Goal: Task Accomplishment & Management: Complete application form

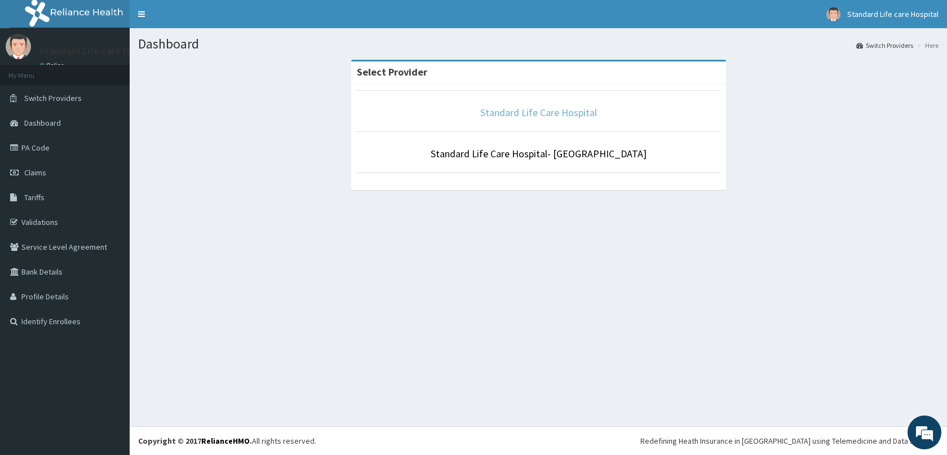
click at [536, 112] on link "Standard Life Care Hospital" at bounding box center [538, 112] width 117 height 13
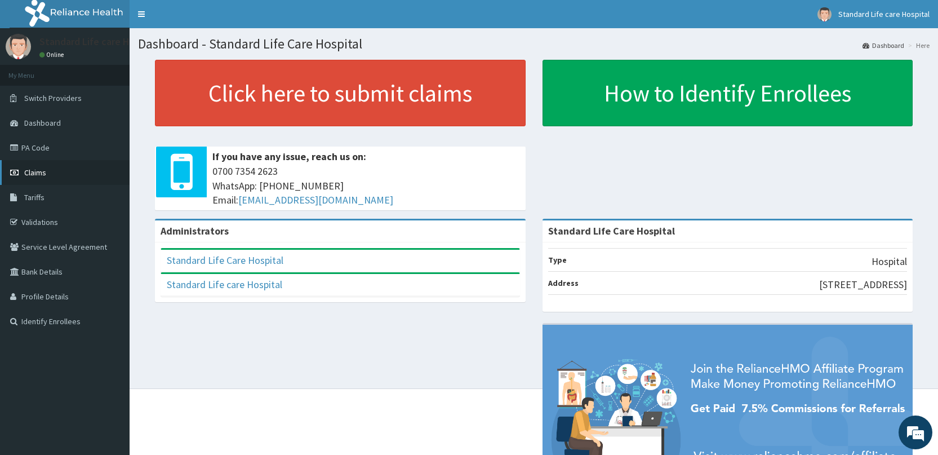
click at [24, 178] on link "Claims" at bounding box center [65, 172] width 130 height 25
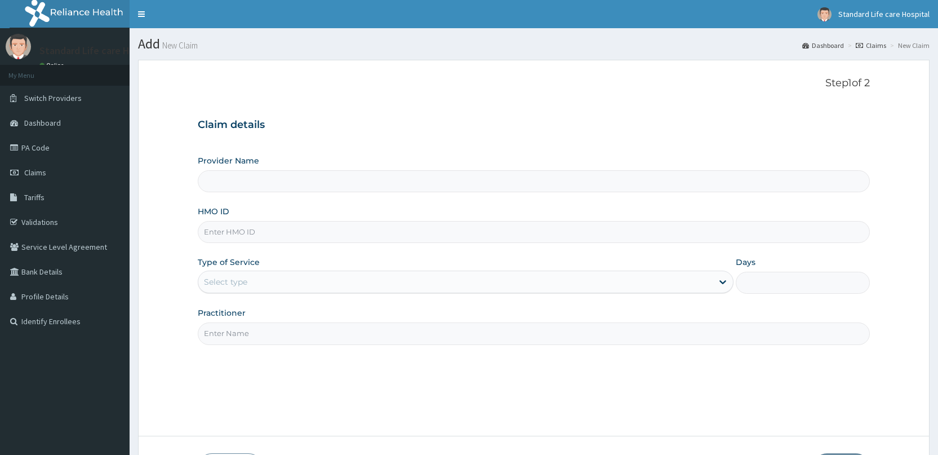
type input "Standard Life Care Hospital"
click at [402, 237] on input "HMO ID" at bounding box center [534, 232] width 672 height 22
type input "mbi/10169/a"
click at [350, 284] on div "Select type" at bounding box center [455, 282] width 514 height 18
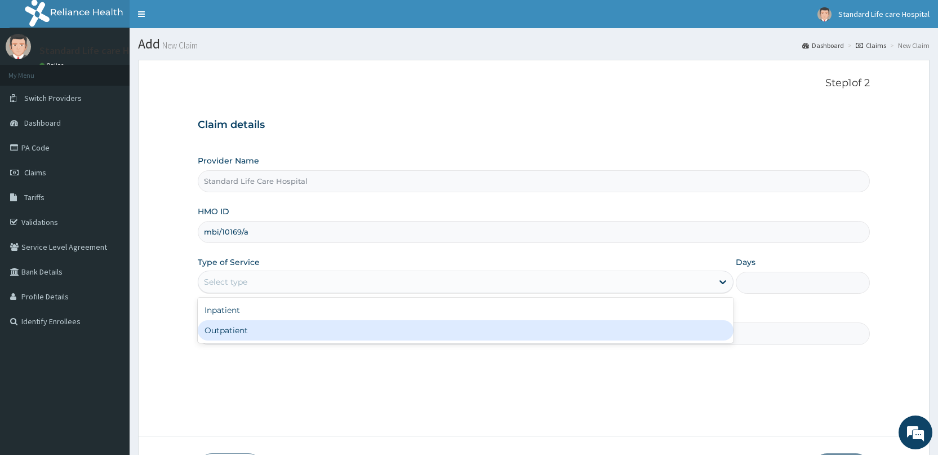
click at [318, 330] on div "Outpatient" at bounding box center [466, 330] width 536 height 20
type input "1"
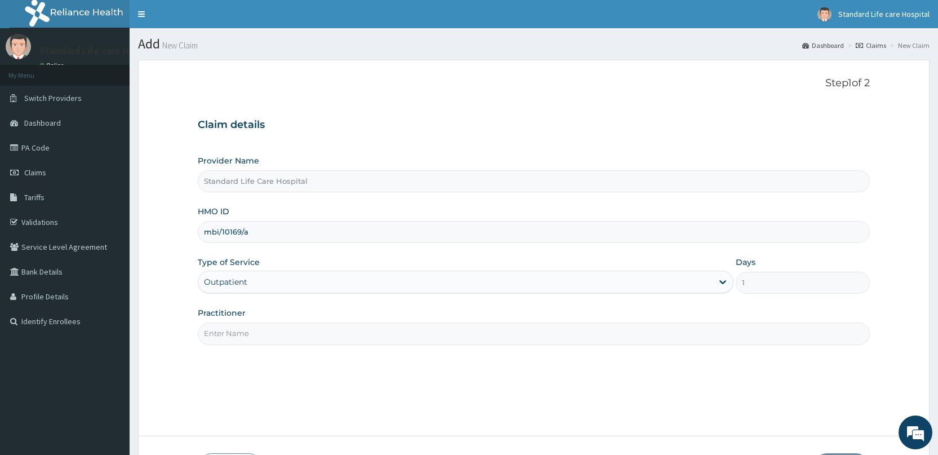
click at [318, 330] on input "Practitioner" at bounding box center [534, 333] width 672 height 22
type input "[PERSON_NAME]"
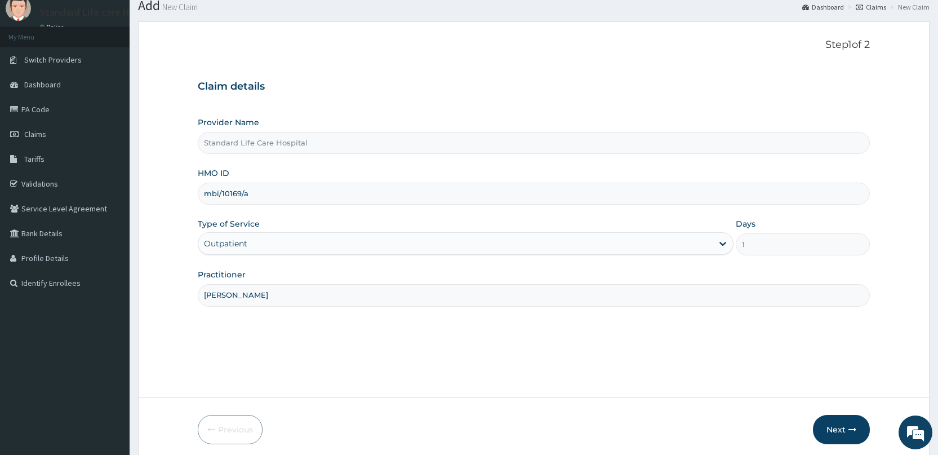
scroll to position [82, 0]
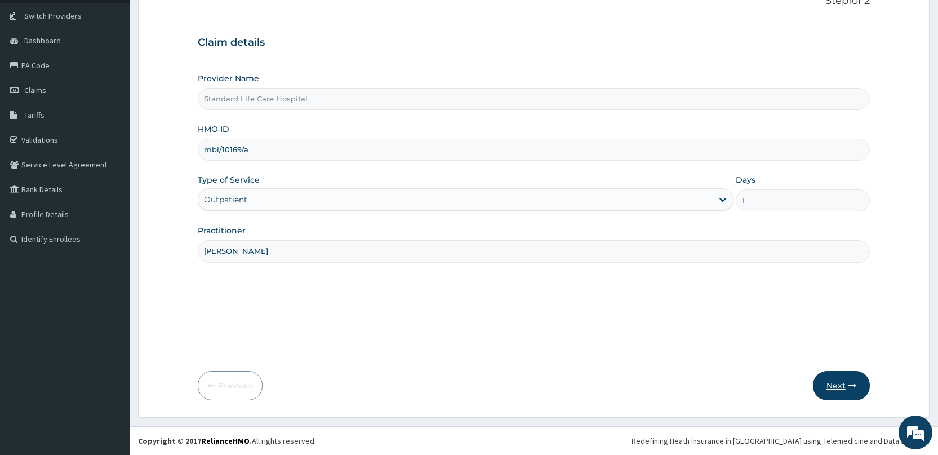
click at [842, 379] on button "Next" at bounding box center [841, 385] width 57 height 29
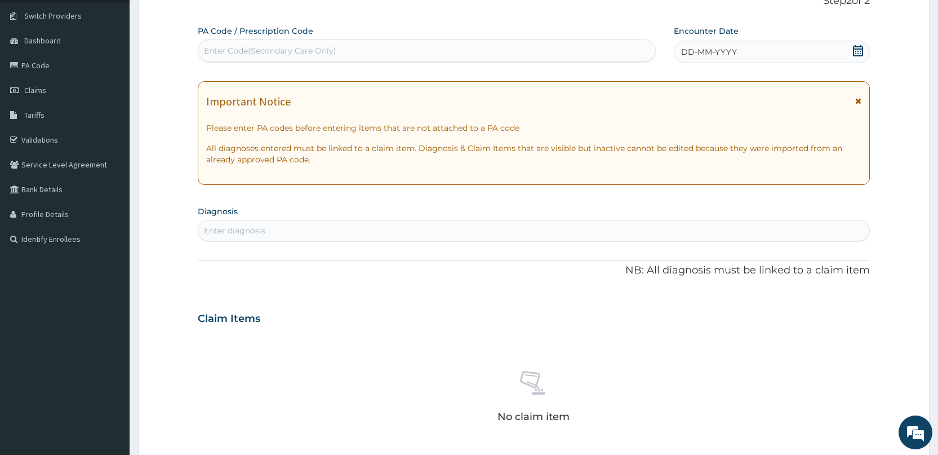
drag, startPoint x: 856, startPoint y: 51, endPoint x: 847, endPoint y: 57, distance: 11.3
click at [855, 52] on icon at bounding box center [858, 50] width 11 height 11
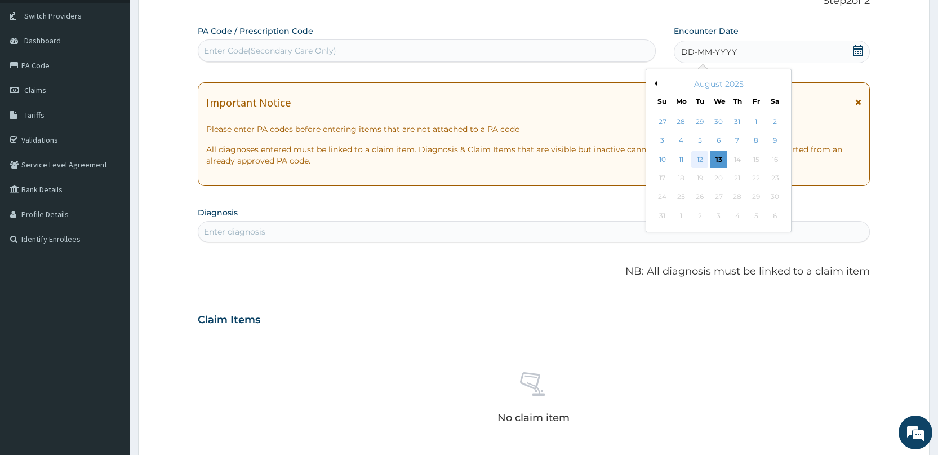
click at [704, 159] on div "12" at bounding box center [699, 159] width 17 height 17
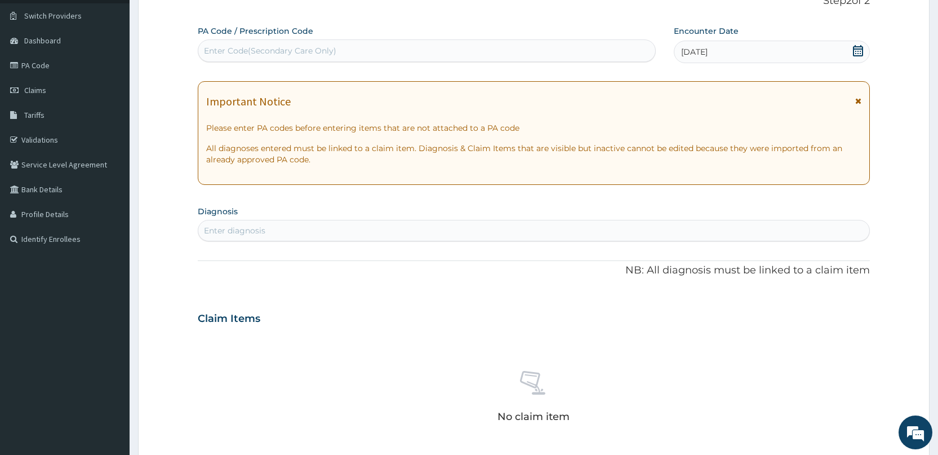
drag, startPoint x: 454, startPoint y: 219, endPoint x: 454, endPoint y: 245, distance: 26.5
click at [454, 220] on section "Diagnosis Enter diagnosis" at bounding box center [534, 222] width 672 height 38
click at [454, 245] on div "PA Code / Prescription Code Enter Code(Secondary Care Only) Encounter Date 12-0…" at bounding box center [534, 316] width 672 height 583
click at [469, 231] on div "Enter diagnosis" at bounding box center [533, 230] width 671 height 18
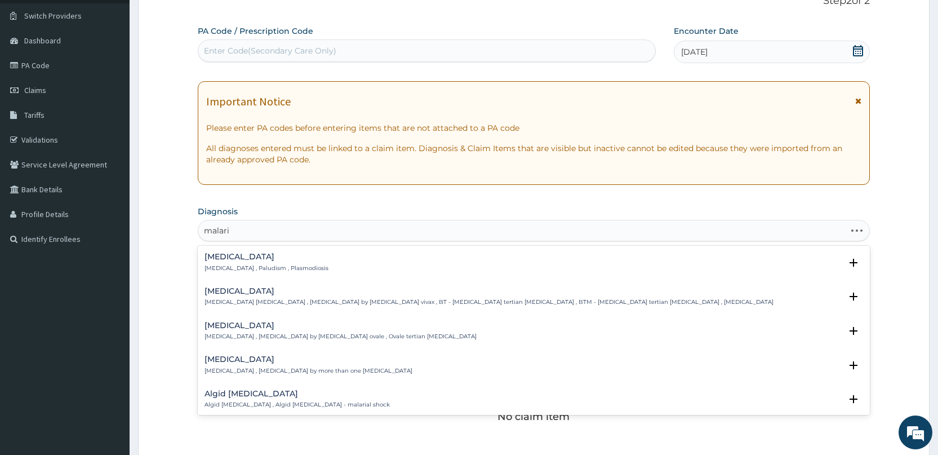
type input "malaria"
click at [221, 260] on h4 "Malaria" at bounding box center [267, 256] width 124 height 8
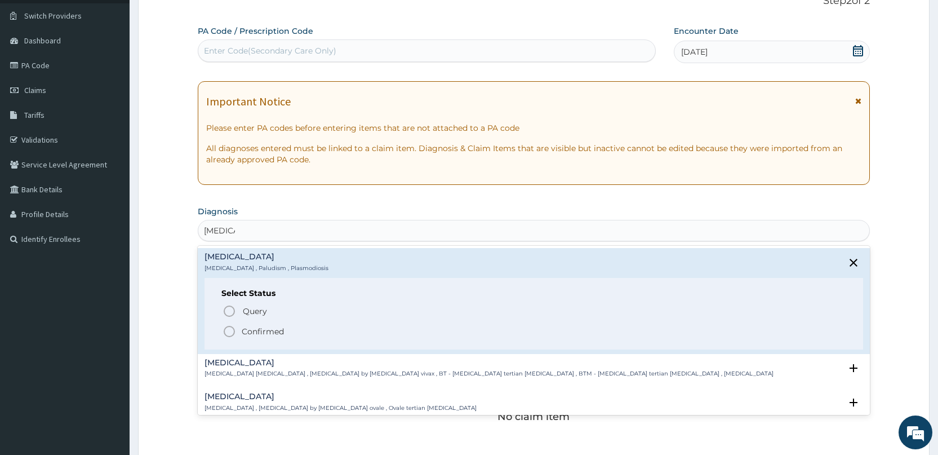
click at [251, 331] on p "Confirmed" at bounding box center [263, 331] width 42 height 11
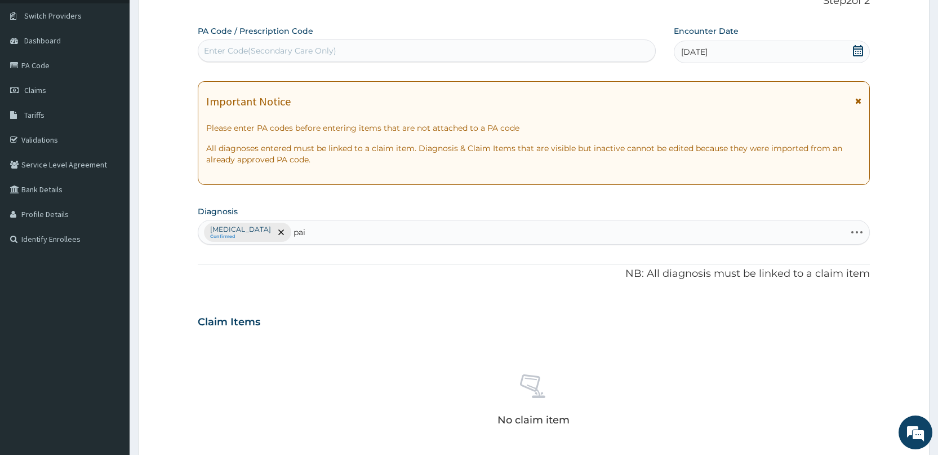
type input "pain"
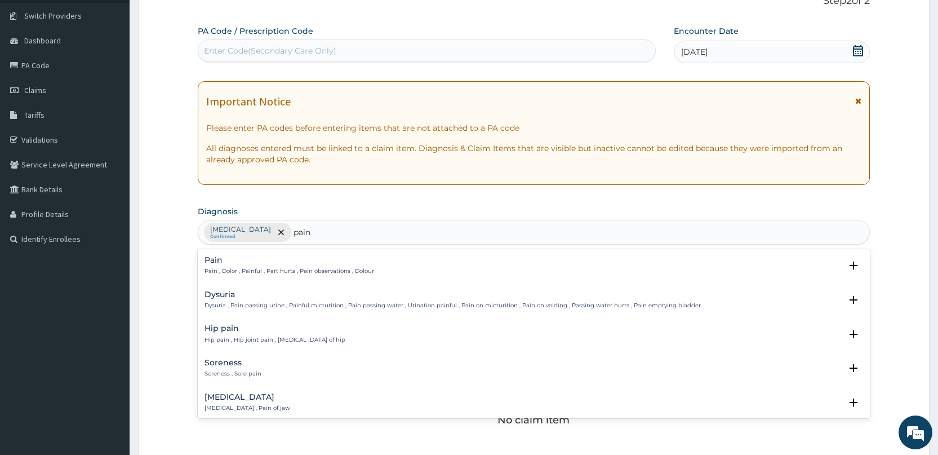
click at [317, 264] on h4 "Pain" at bounding box center [290, 260] width 170 height 8
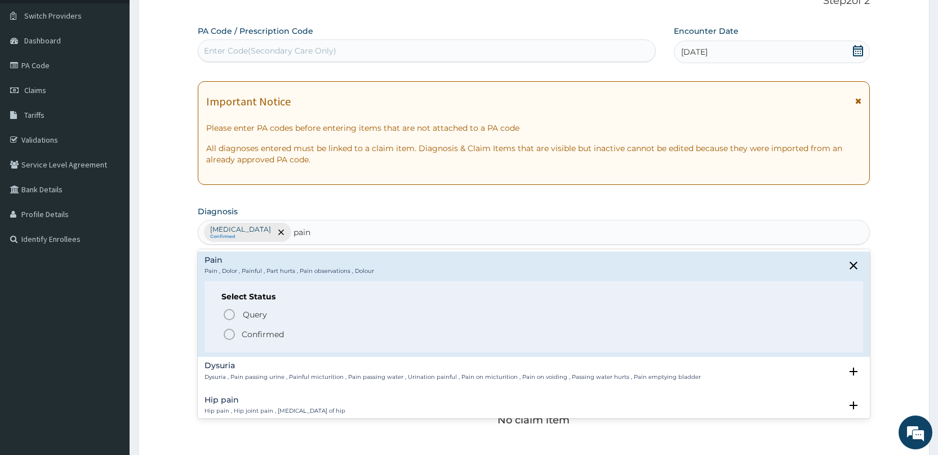
click at [279, 340] on span "Confirmed" at bounding box center [535, 334] width 624 height 14
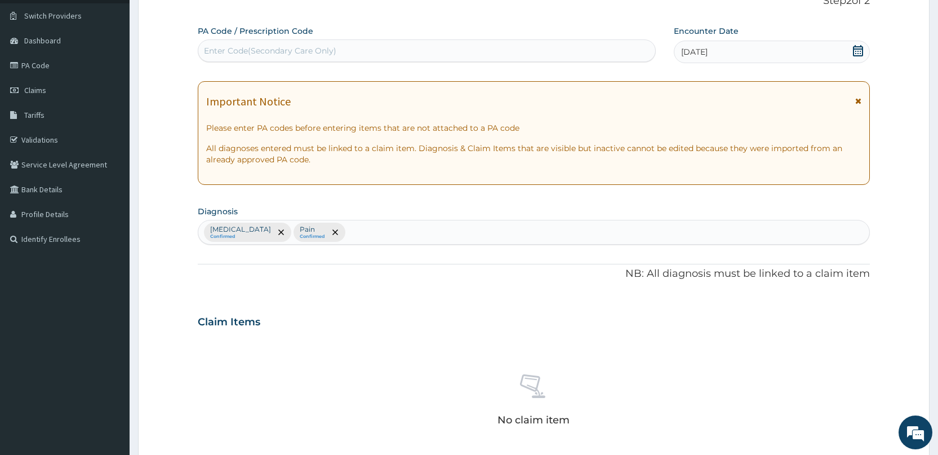
scroll to position [251, 0]
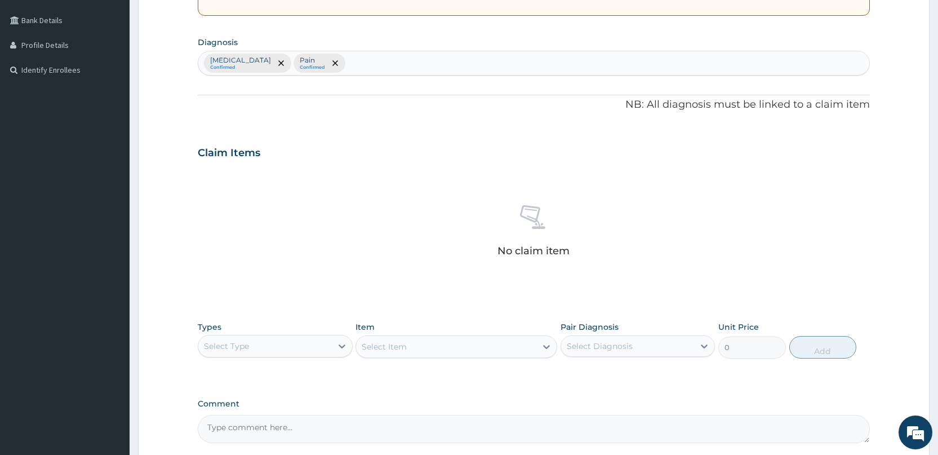
click at [288, 343] on div "Select Type" at bounding box center [264, 346] width 133 height 18
click at [241, 420] on div "Procedures" at bounding box center [275, 415] width 154 height 20
click at [387, 350] on div "Select Item" at bounding box center [457, 346] width 202 height 23
click at [387, 348] on div "Select Item" at bounding box center [384, 346] width 45 height 11
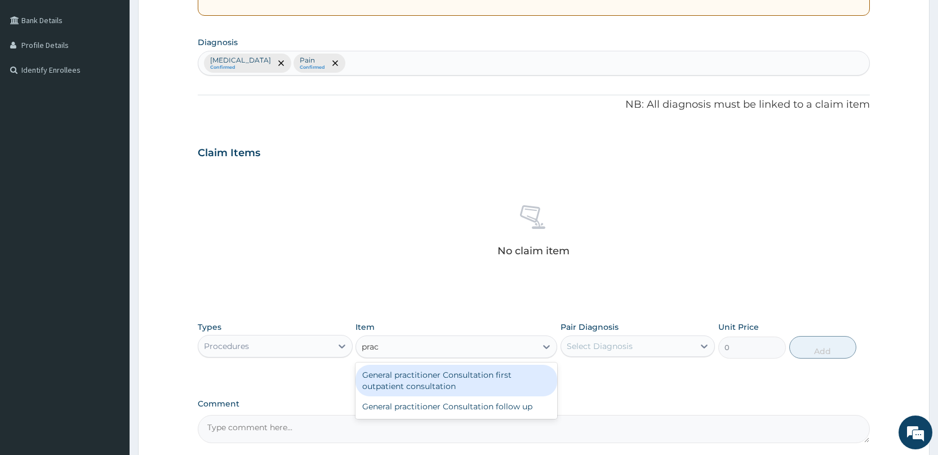
type input "pract"
click at [397, 382] on div "General practitioner Consultation first outpatient consultation" at bounding box center [457, 381] width 202 height 32
type input "3000"
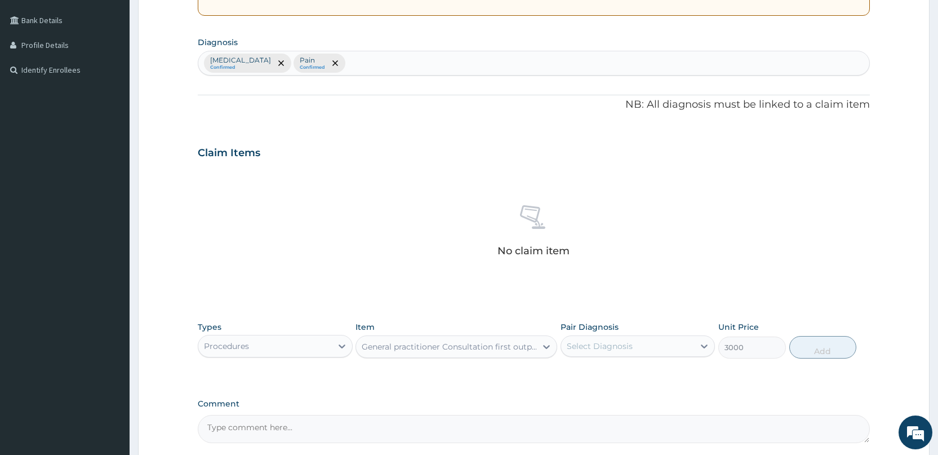
click at [686, 357] on div "Select Diagnosis" at bounding box center [638, 345] width 154 height 21
click at [681, 375] on div "Malaria" at bounding box center [638, 374] width 154 height 23
checkbox input "true"
drag, startPoint x: 847, startPoint y: 340, endPoint x: 843, endPoint y: 352, distance: 12.5
click at [843, 352] on button "Add" at bounding box center [822, 347] width 67 height 23
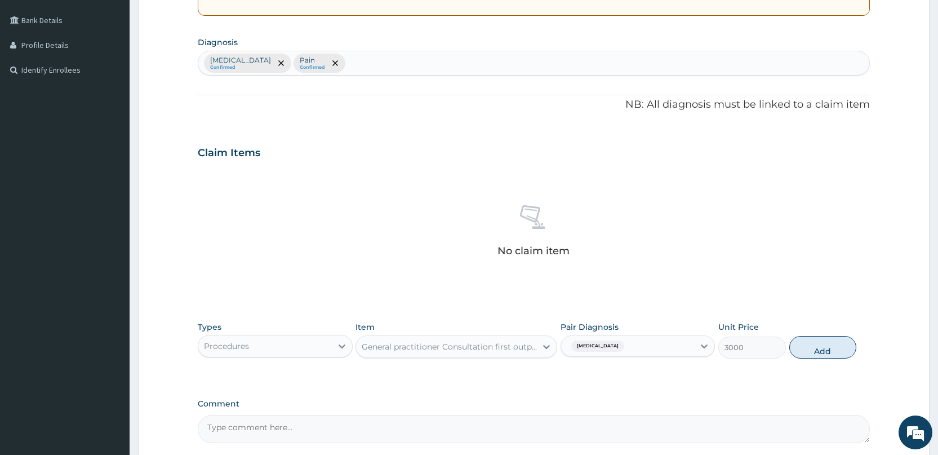
type input "0"
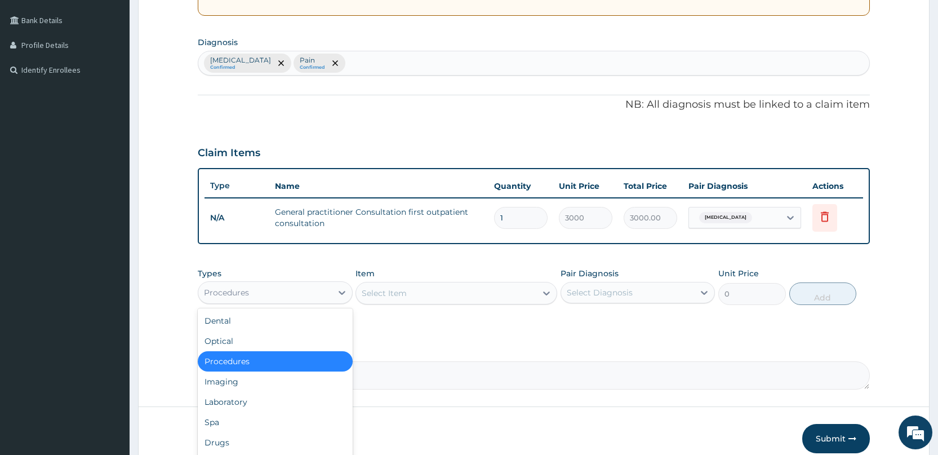
click at [307, 288] on div "Procedures" at bounding box center [264, 292] width 133 height 18
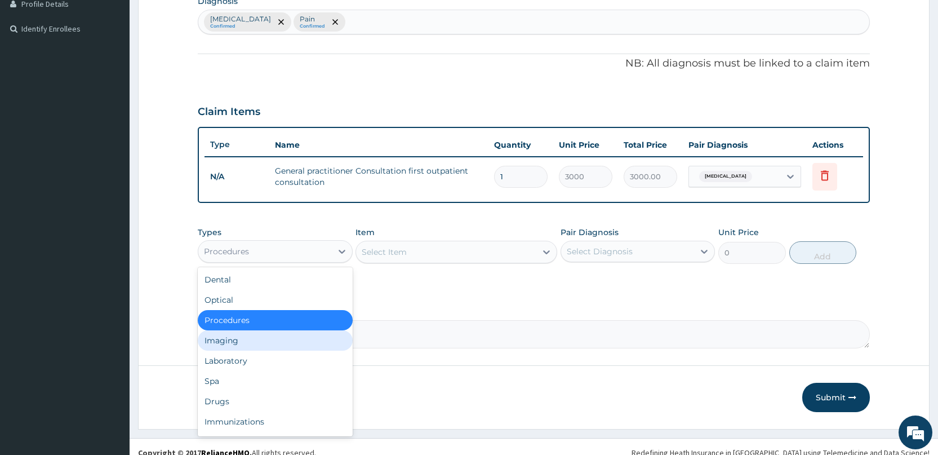
scroll to position [304, 0]
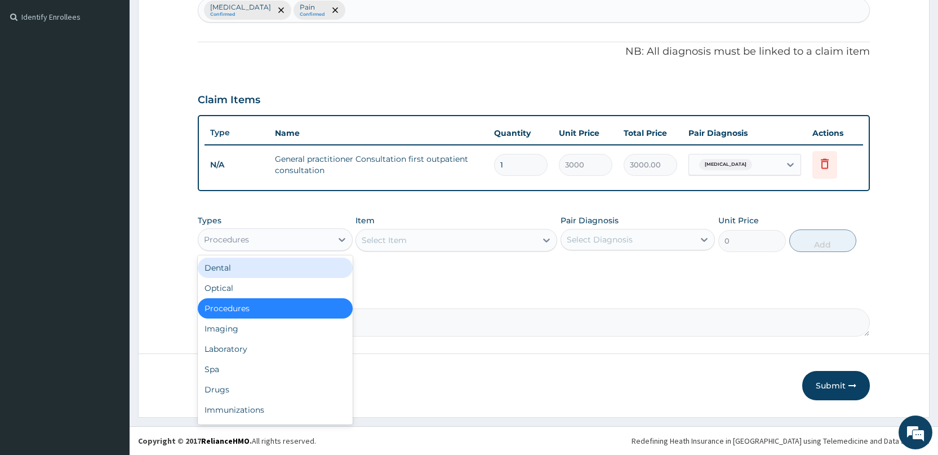
click at [297, 242] on div "Procedures" at bounding box center [264, 239] width 133 height 18
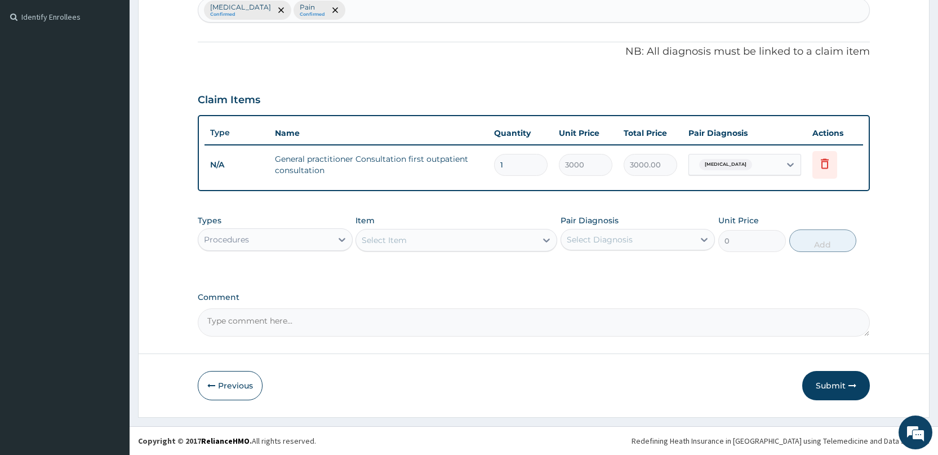
click at [297, 243] on div "Procedures" at bounding box center [264, 239] width 133 height 18
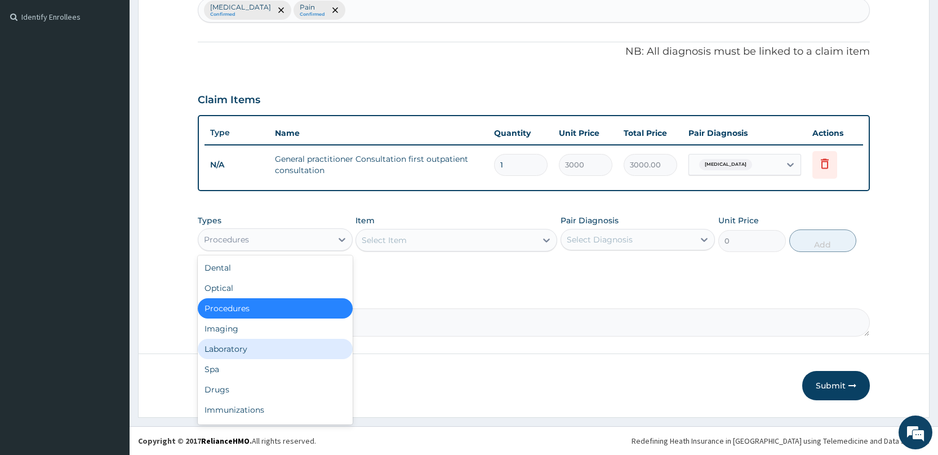
click at [272, 343] on div "Laboratory" at bounding box center [275, 349] width 154 height 20
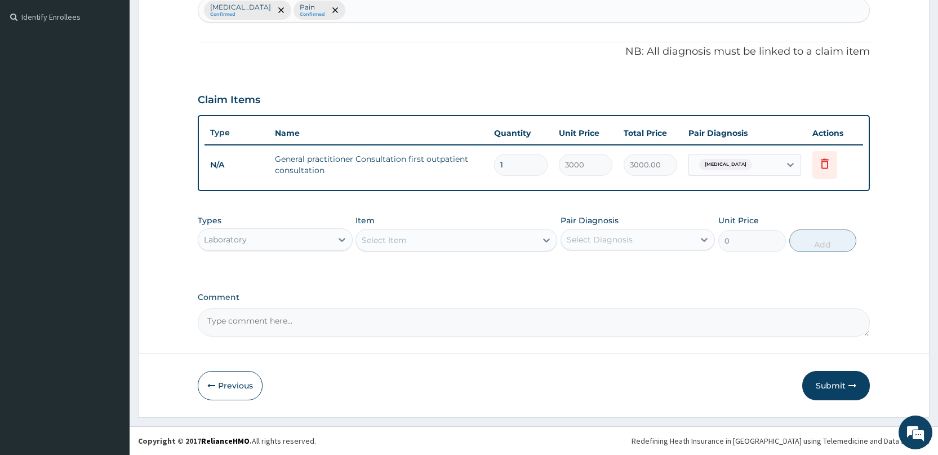
click at [375, 242] on div "Select Item" at bounding box center [384, 239] width 45 height 11
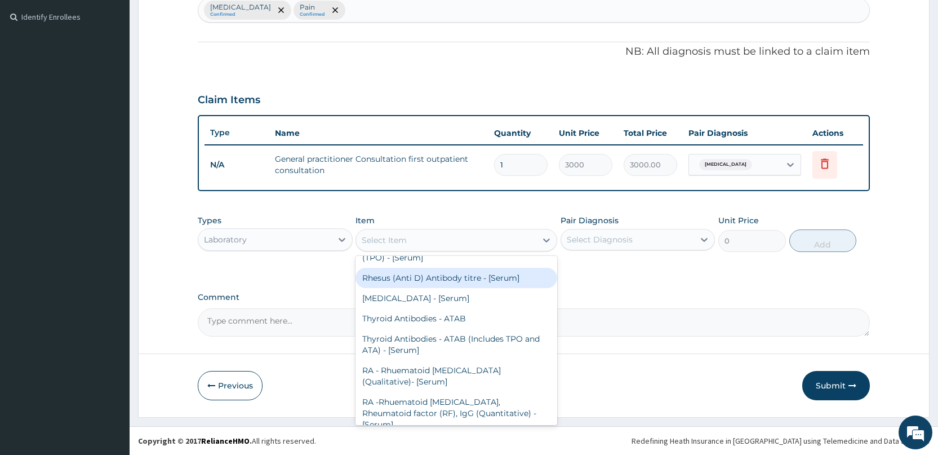
scroll to position [0, 0]
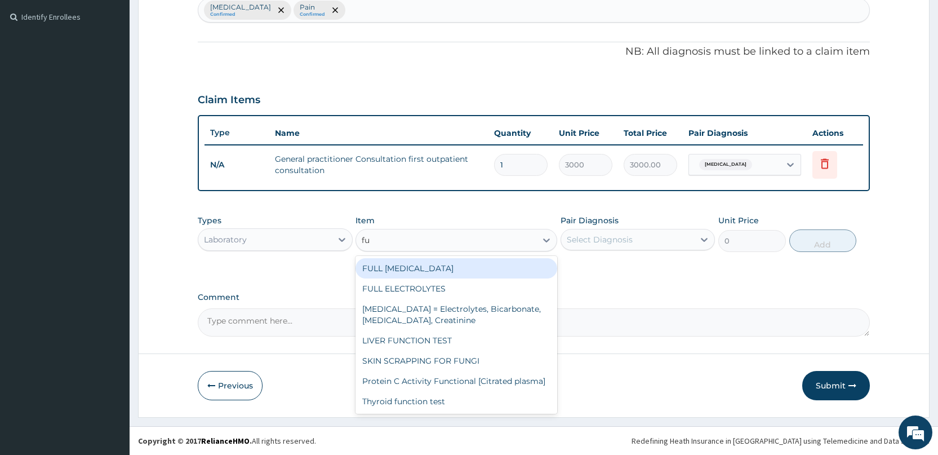
type input "f"
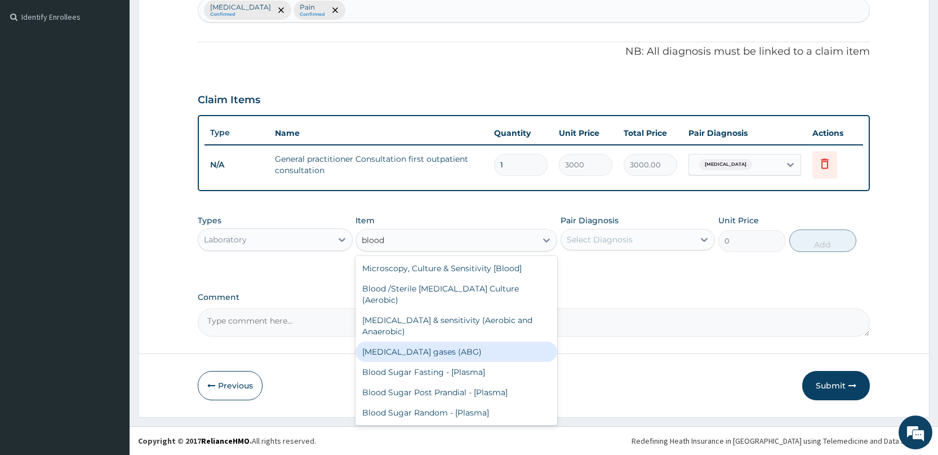
type input "blood c"
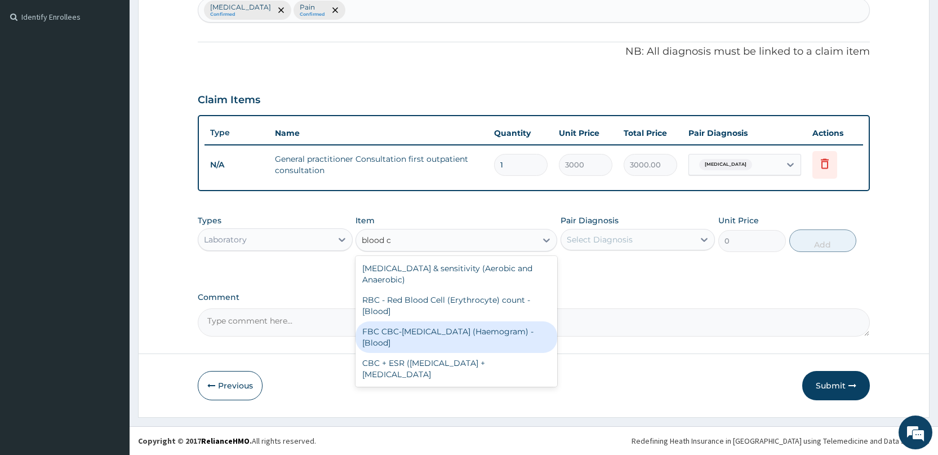
click at [399, 346] on div "FBC CBC-Complete Blood Count (Haemogram) - [Blood]" at bounding box center [457, 337] width 202 height 32
type input "3000"
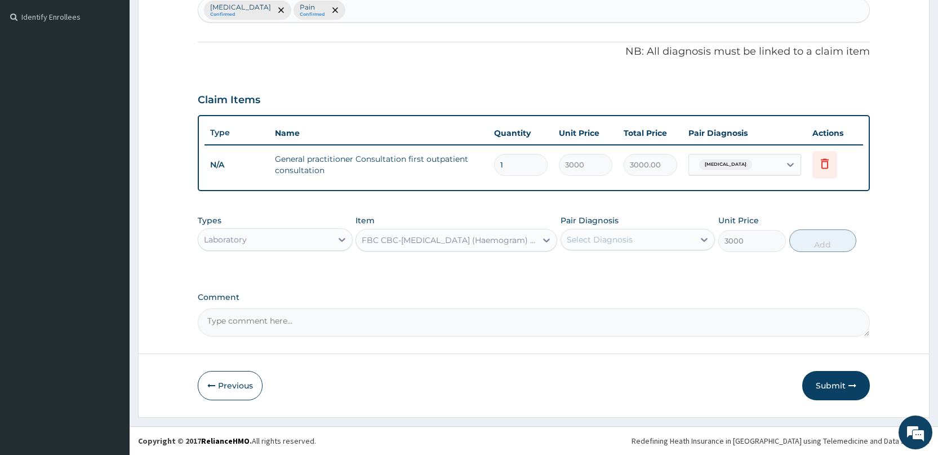
click at [587, 239] on div "Select Diagnosis" at bounding box center [600, 239] width 66 height 11
click at [581, 272] on label "Malaria" at bounding box center [614, 266] width 70 height 11
checkbox input "true"
click at [853, 234] on button "Add" at bounding box center [822, 240] width 67 height 23
type input "0"
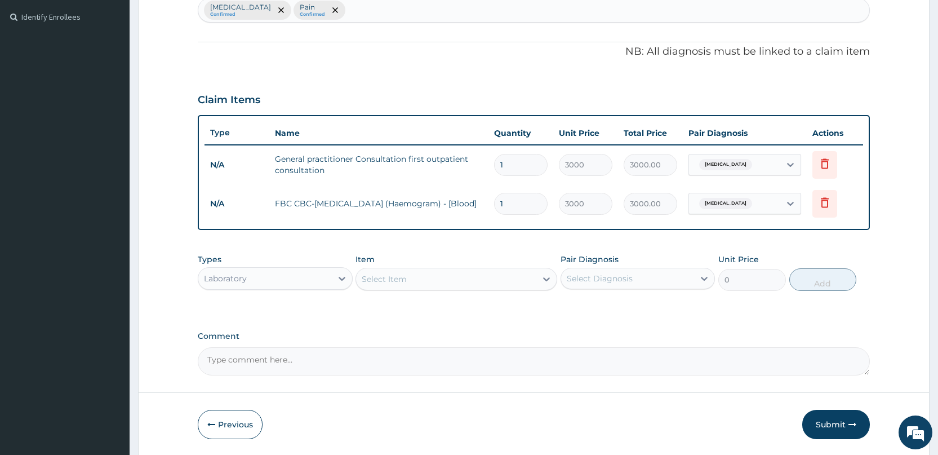
click at [383, 282] on div "Select Item" at bounding box center [384, 278] width 45 height 11
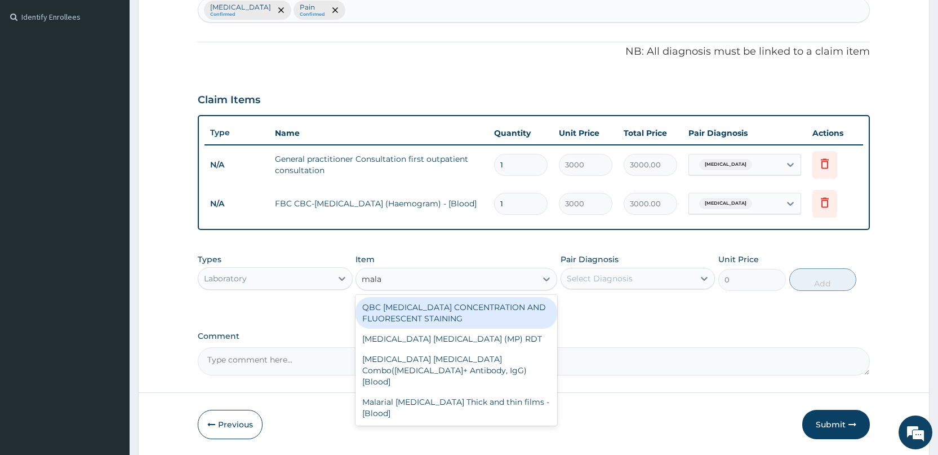
type input "malar"
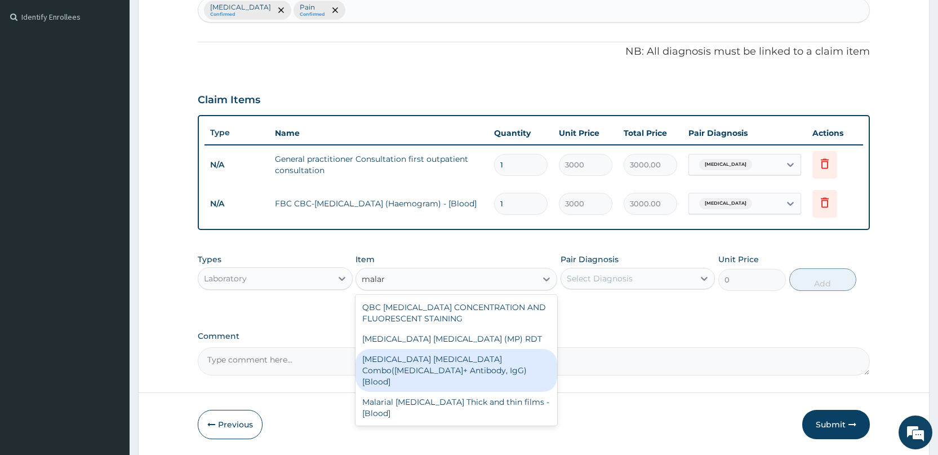
click at [439, 356] on div "Malaria Parasite Combo(Blood Film+ Antibody, IgG) [Blood]" at bounding box center [457, 370] width 202 height 43
type input "2000"
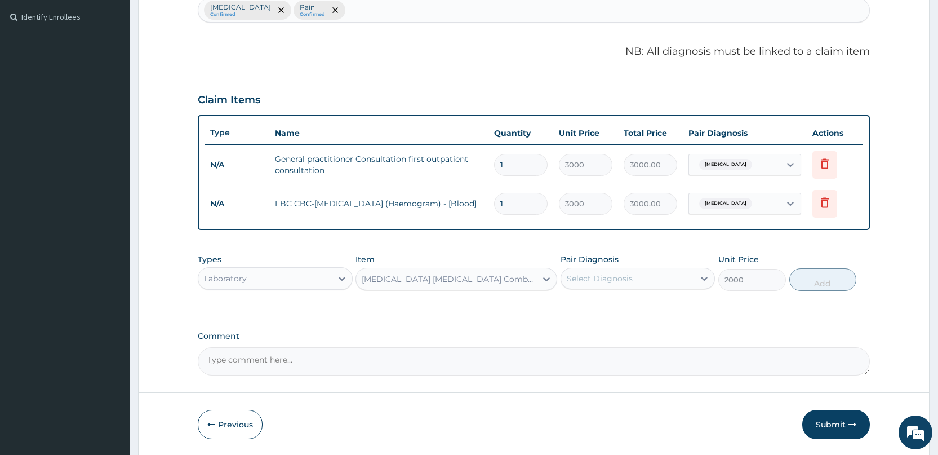
click at [590, 278] on div "Select Diagnosis" at bounding box center [600, 278] width 66 height 11
click at [597, 316] on div "Malaria" at bounding box center [638, 307] width 154 height 23
checkbox input "true"
click at [829, 279] on button "Add" at bounding box center [822, 279] width 67 height 23
type input "0"
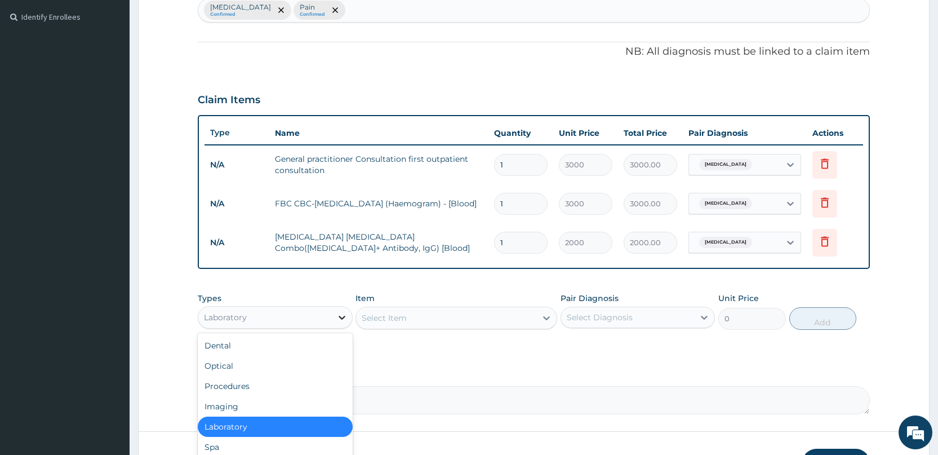
click at [338, 318] on icon at bounding box center [341, 317] width 11 height 11
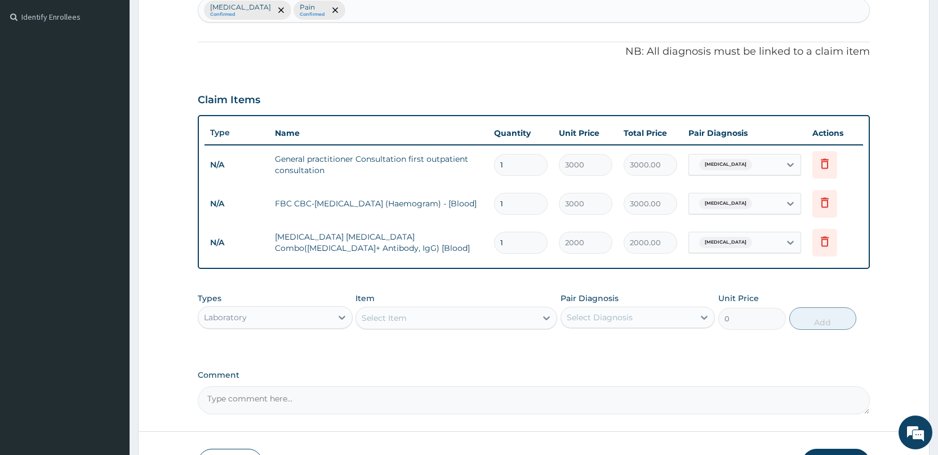
click at [372, 320] on div "Select Item" at bounding box center [384, 317] width 45 height 11
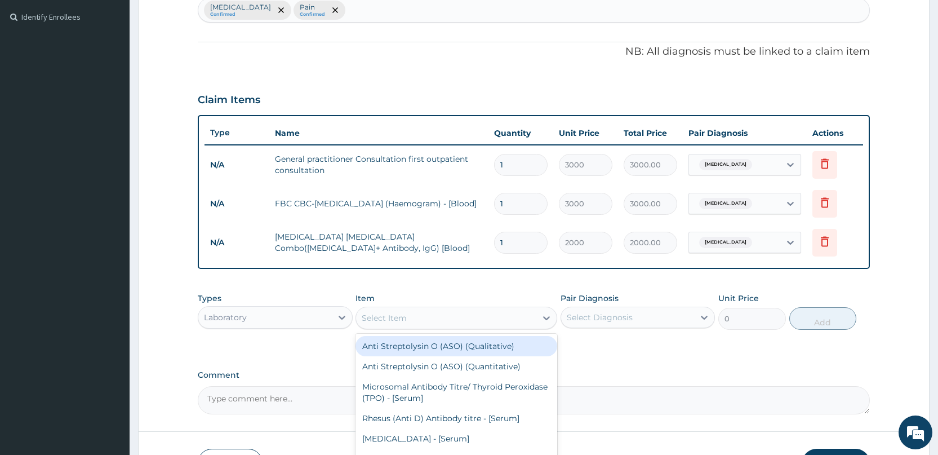
click at [326, 344] on div "Types Laboratory Item option Malaria Parasite Combo(Blood Film+ Antibody, IgG) …" at bounding box center [534, 319] width 672 height 65
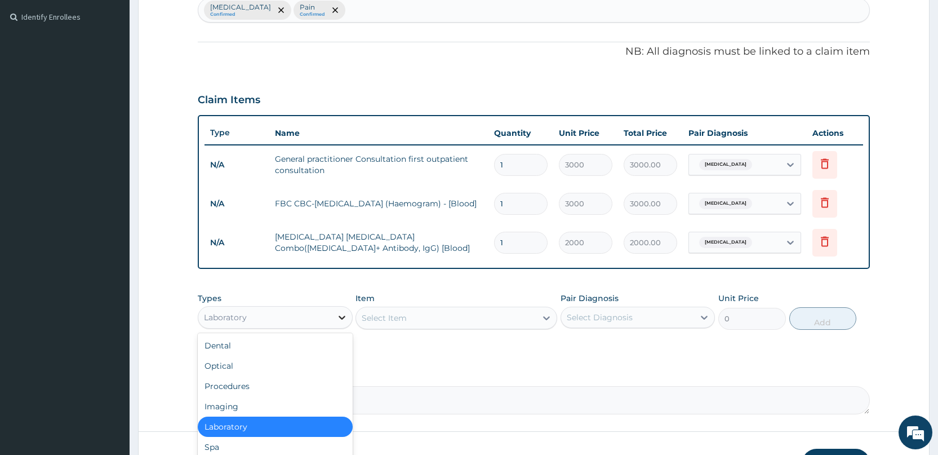
click at [338, 317] on icon at bounding box center [341, 317] width 11 height 11
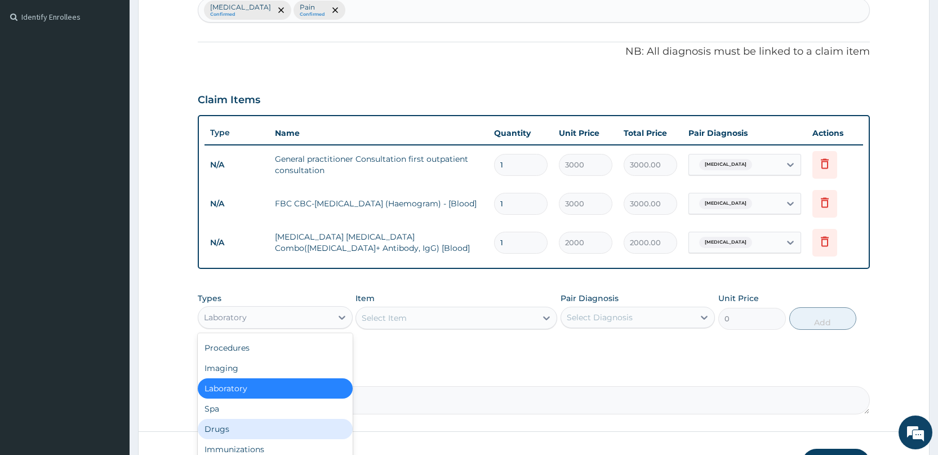
click at [260, 430] on div "Drugs" at bounding box center [275, 429] width 154 height 20
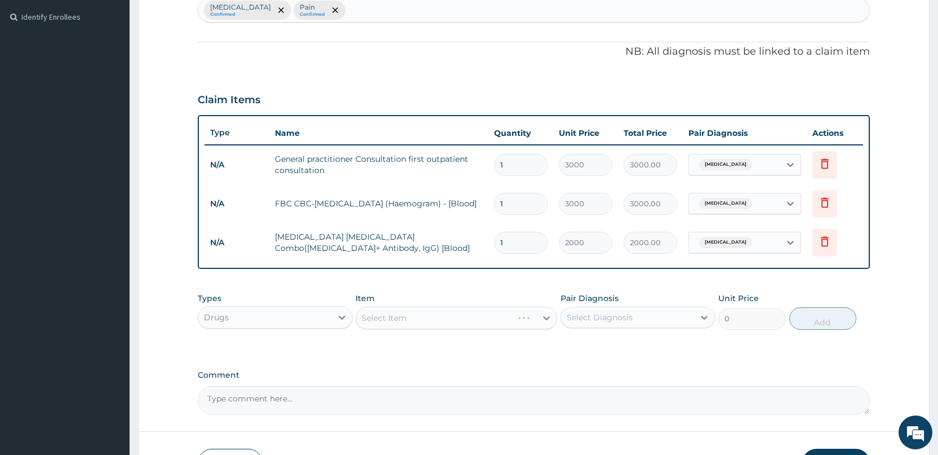
click at [399, 317] on div "Select Item" at bounding box center [457, 318] width 202 height 23
click at [399, 317] on div "Select Item" at bounding box center [384, 317] width 45 height 11
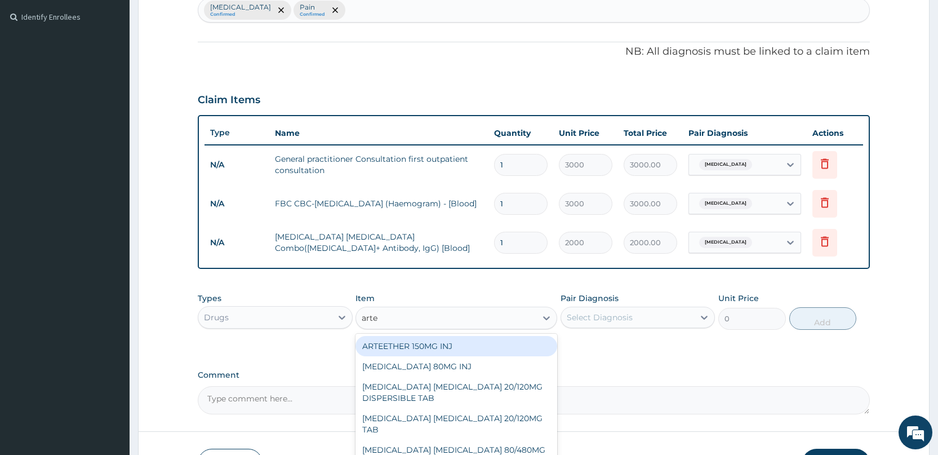
type input "artem"
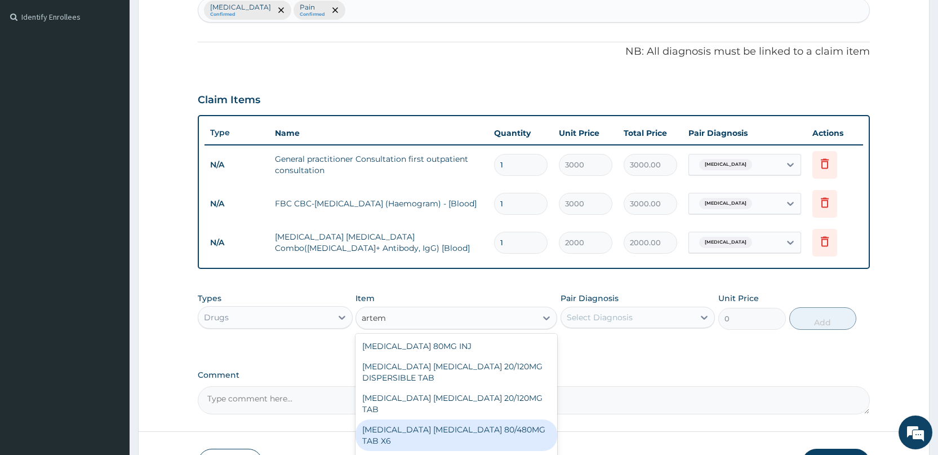
click at [444, 419] on div "ARTEMETHER LUMEFANTRINE 80/480MG TAB X6" at bounding box center [457, 435] width 202 height 32
type input "262.5"
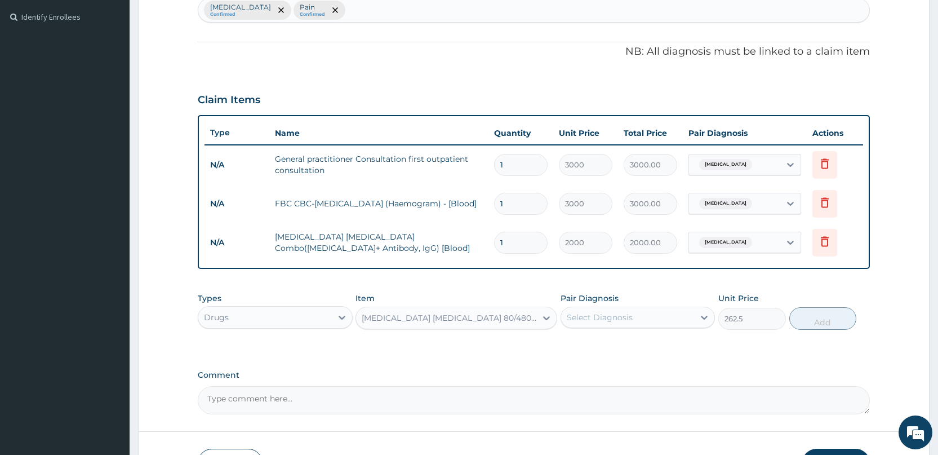
click at [608, 318] on div "Select Diagnosis" at bounding box center [600, 317] width 66 height 11
click at [606, 341] on label "Malaria" at bounding box center [614, 344] width 70 height 11
checkbox input "true"
click at [805, 318] on button "Add" at bounding box center [822, 318] width 67 height 23
type input "0"
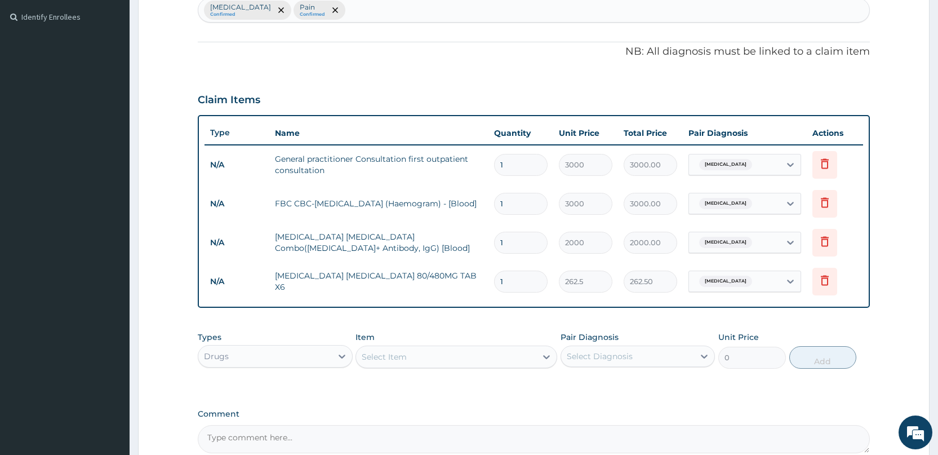
click at [479, 357] on div "Select Item" at bounding box center [446, 357] width 180 height 18
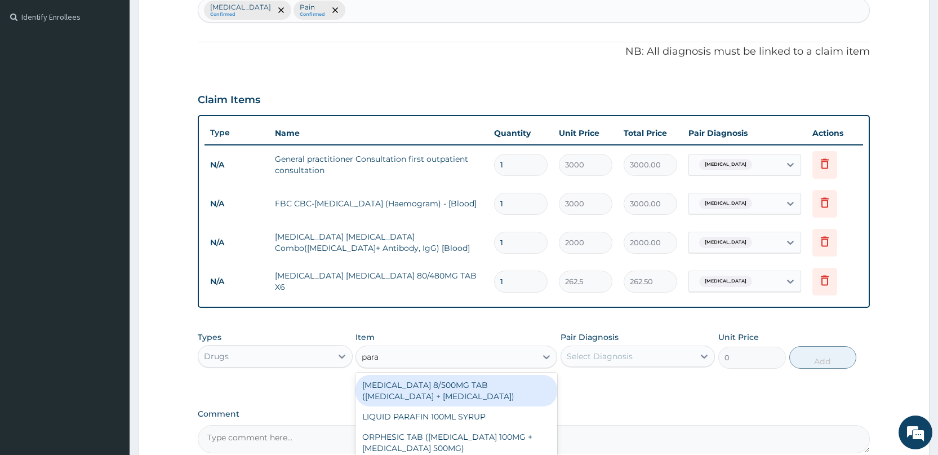
type input "parac"
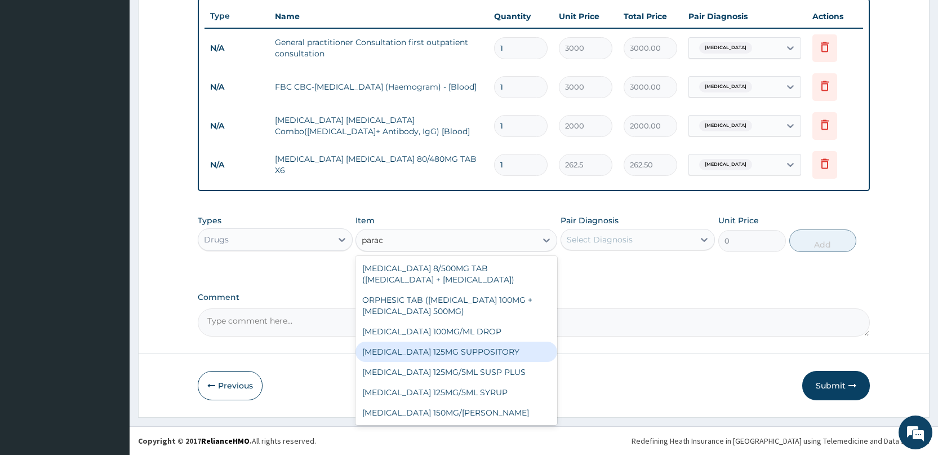
scroll to position [61, 0]
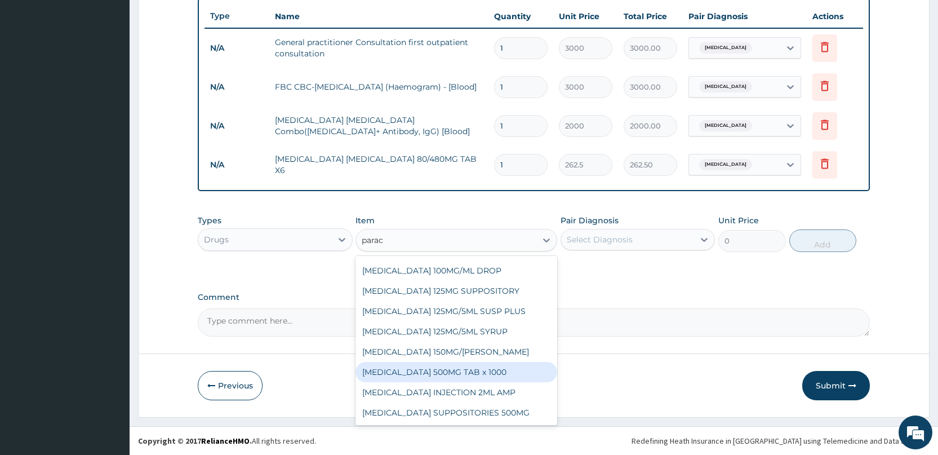
click at [429, 378] on div "PARACETAMOL 500MG TAB x 1000" at bounding box center [457, 372] width 202 height 20
type input "11.025"
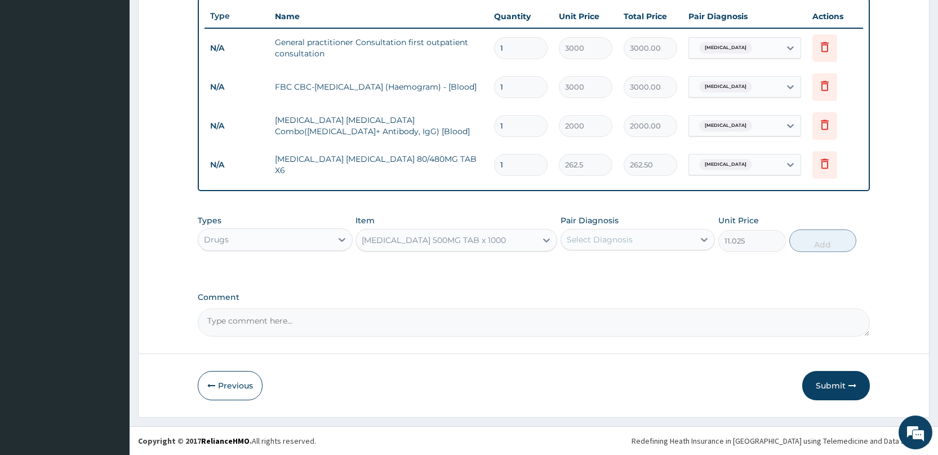
click at [585, 245] on div "Select Diagnosis" at bounding box center [600, 239] width 66 height 11
drag, startPoint x: 583, startPoint y: 271, endPoint x: 632, endPoint y: 268, distance: 49.1
click at [584, 272] on label "Malaria" at bounding box center [614, 266] width 70 height 11
checkbox input "true"
click at [805, 240] on button "Add" at bounding box center [822, 240] width 67 height 23
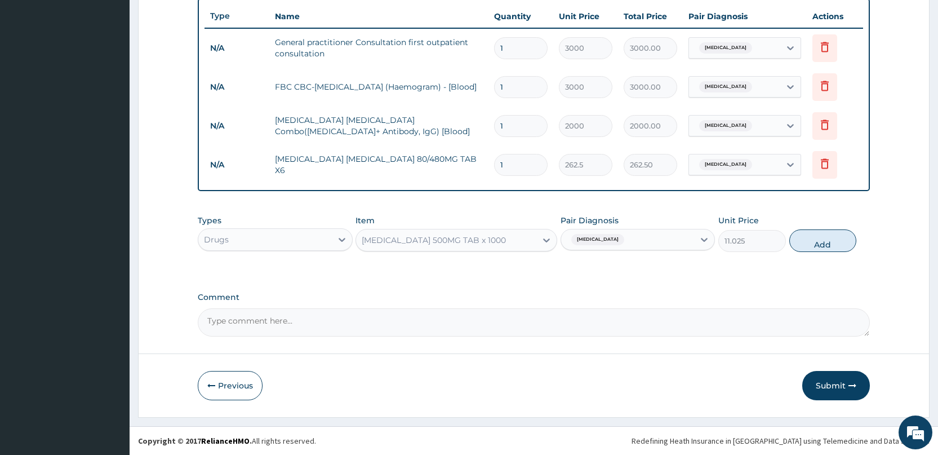
type input "0"
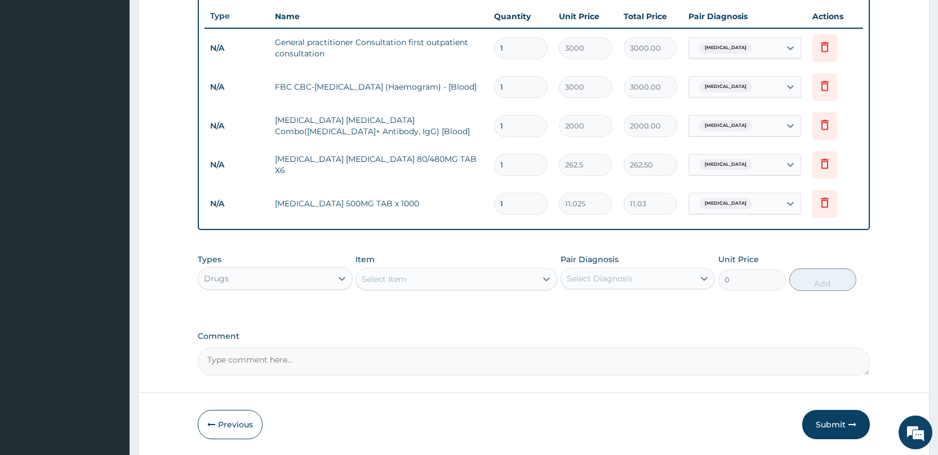
click at [433, 282] on div "Select Item" at bounding box center [446, 279] width 180 height 18
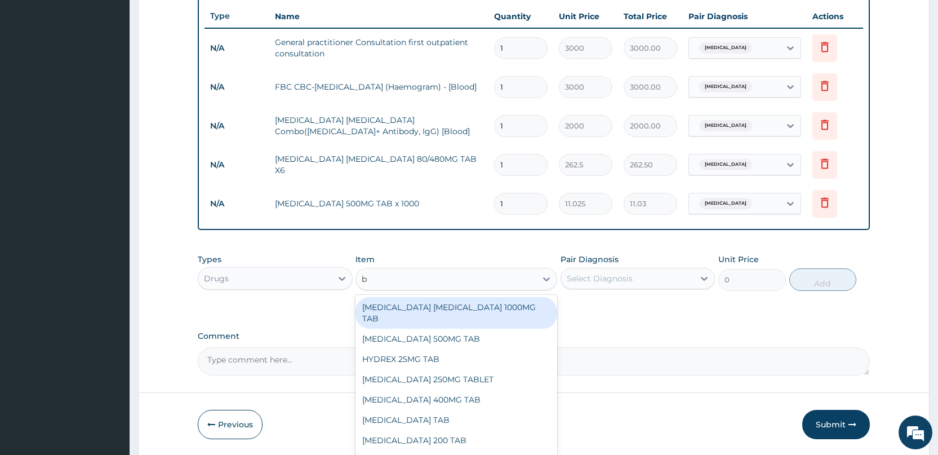
type input "b c"
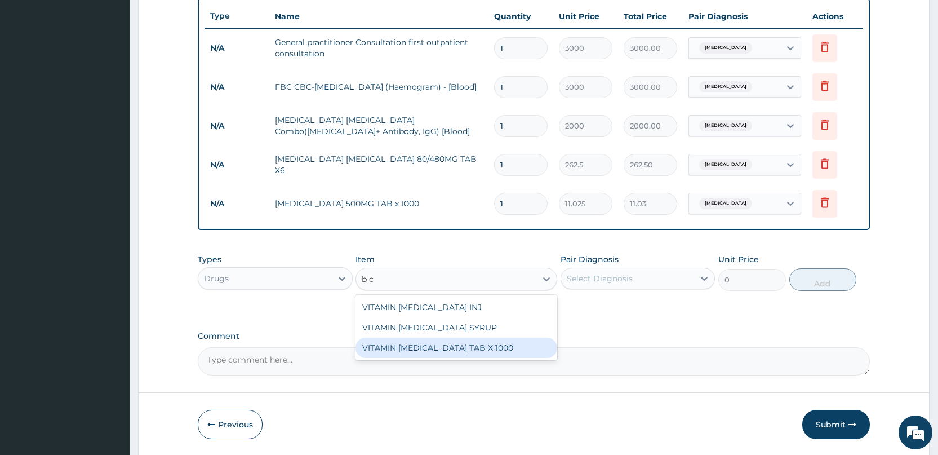
click at [452, 344] on div "VITAMIN B COMPLEX TAB X 1000" at bounding box center [457, 348] width 202 height 20
type input "52.5"
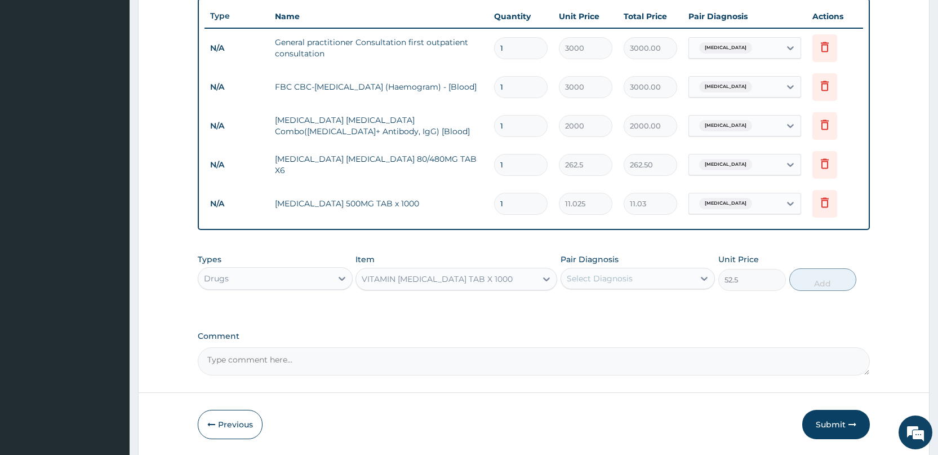
click at [567, 280] on div "Select Diagnosis" at bounding box center [600, 278] width 66 height 11
drag, startPoint x: 579, startPoint y: 314, endPoint x: 752, endPoint y: 318, distance: 173.0
click at [579, 315] on div "Malaria" at bounding box center [638, 307] width 154 height 23
checkbox input "true"
click at [803, 280] on button "Add" at bounding box center [822, 279] width 67 height 23
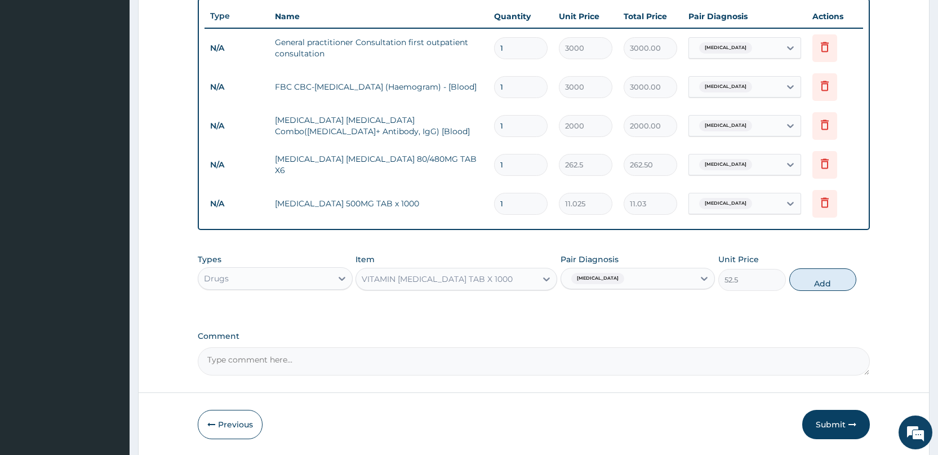
type input "0"
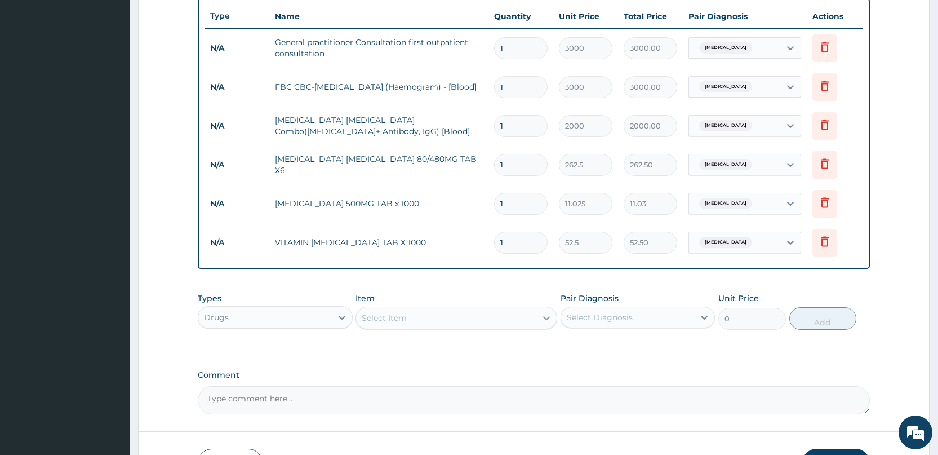
click at [544, 323] on div at bounding box center [546, 318] width 20 height 20
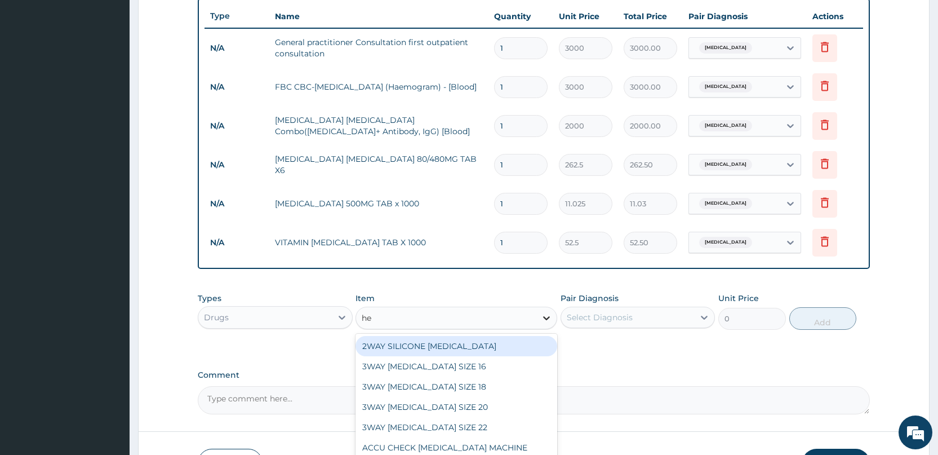
type input "h"
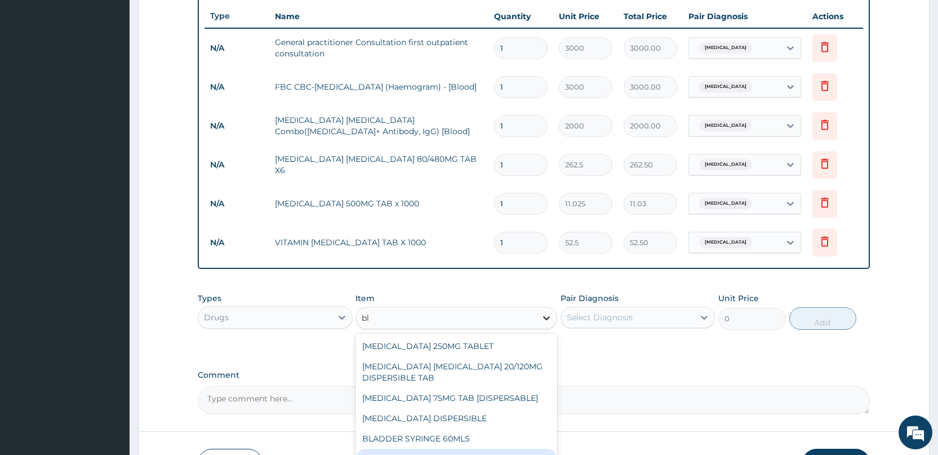
type input "b"
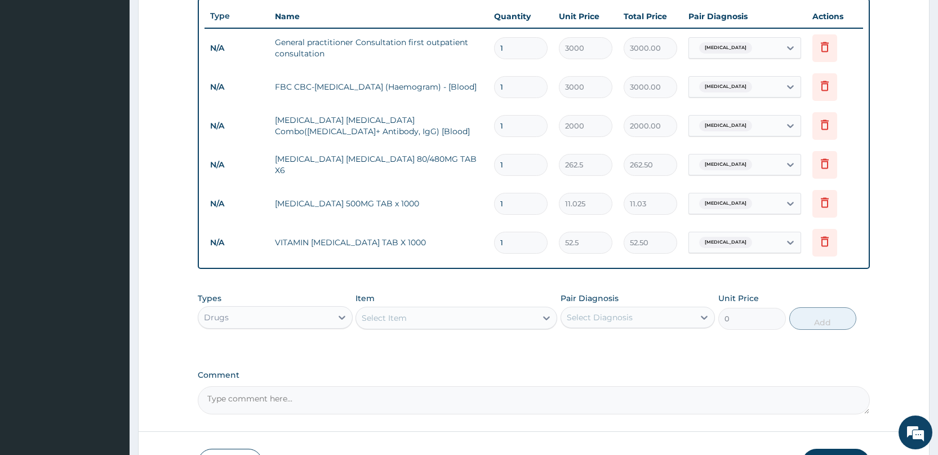
click at [526, 170] on input "1" at bounding box center [521, 165] width 54 height 22
type input "0.00"
type input "6"
type input "1575.00"
type input "6"
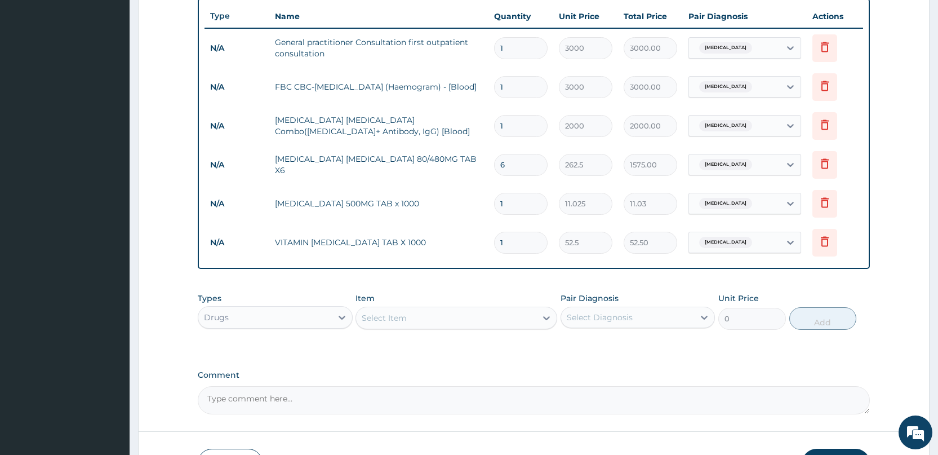
click at [508, 203] on input "1" at bounding box center [521, 204] width 54 height 22
type input "18"
type input "198.45"
type input "18"
click at [529, 248] on input "1" at bounding box center [521, 243] width 54 height 22
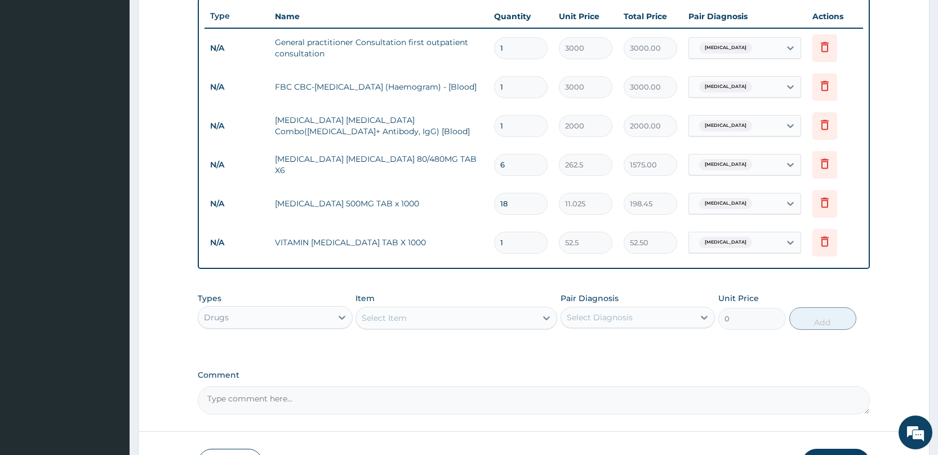
type input "16"
type input "840.00"
type input "1"
type input "52.50"
type input "10"
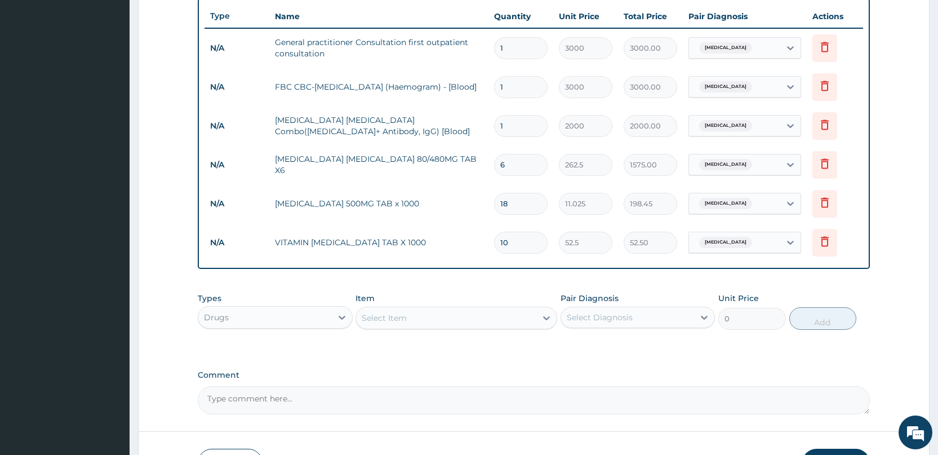
type input "525.00"
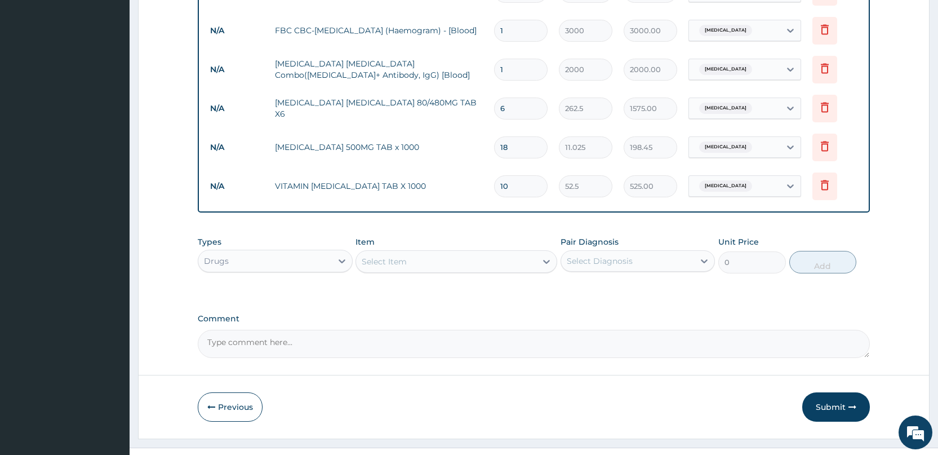
type input "11"
type input "577.50"
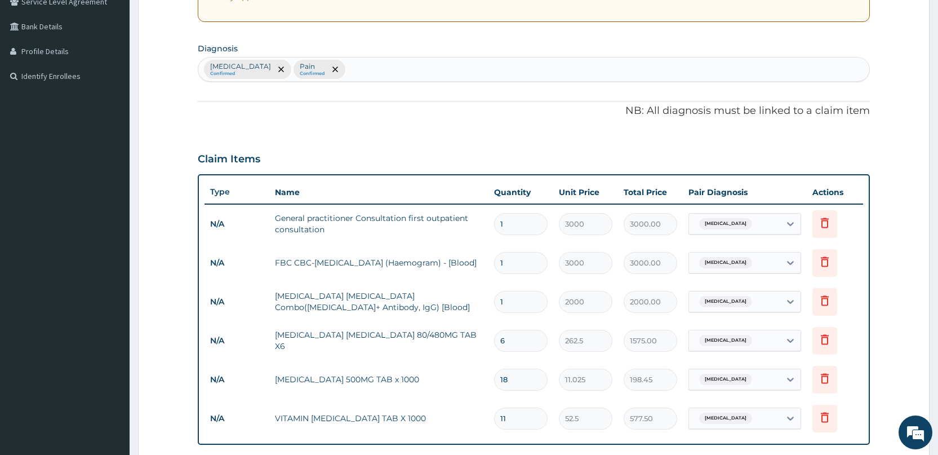
scroll to position [252, 0]
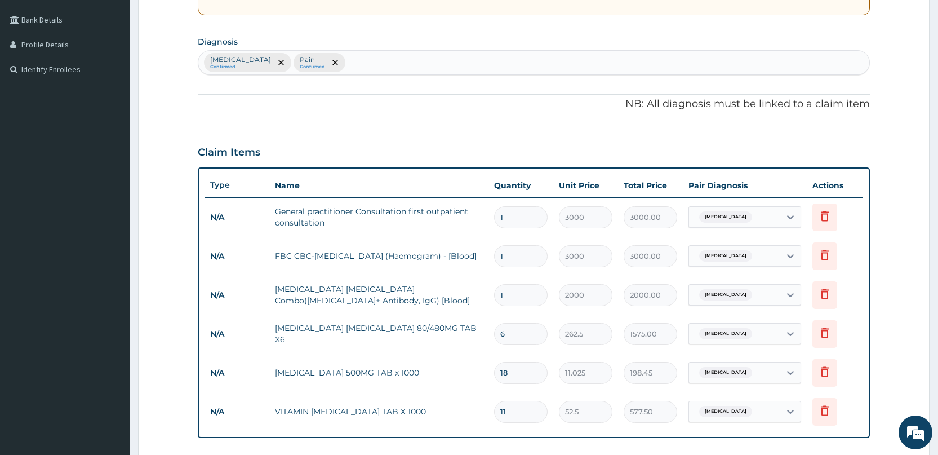
type input "1"
type input "52.50"
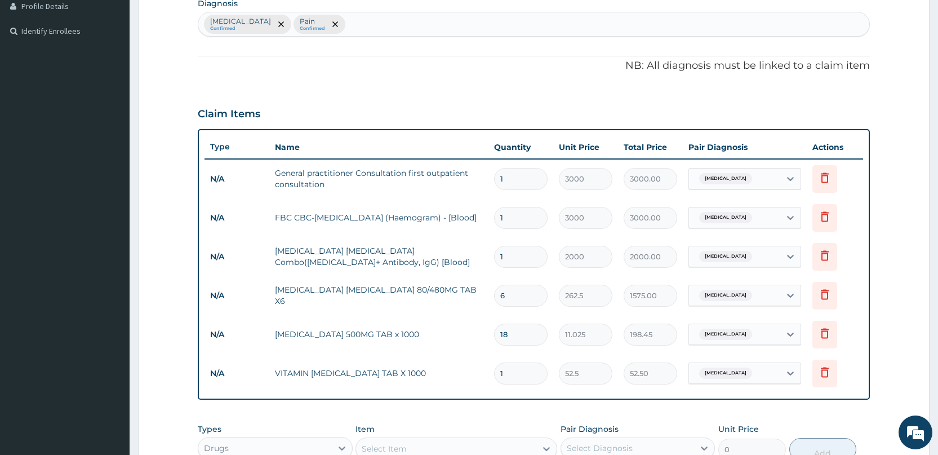
scroll to position [308, 0]
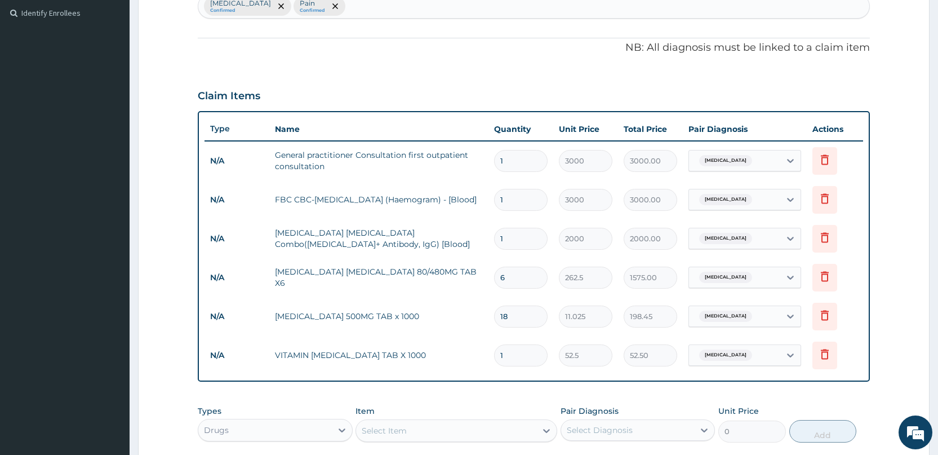
type input "10"
type input "525.00"
type input "10"
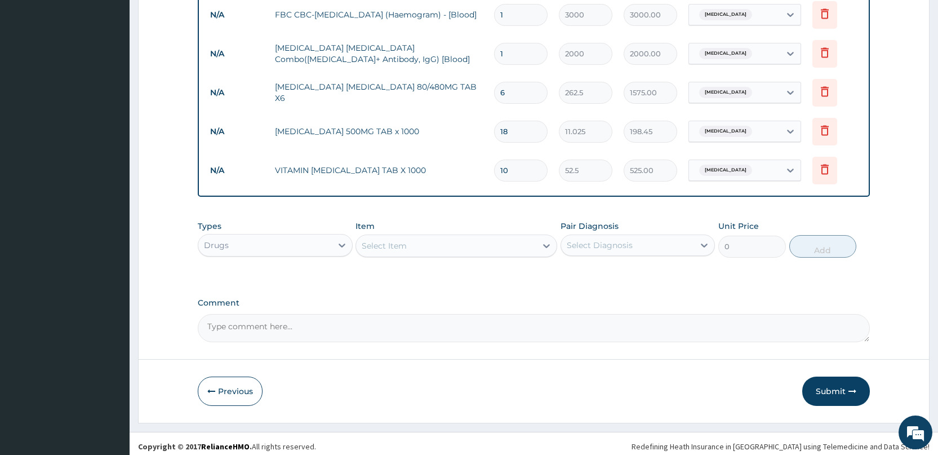
scroll to position [499, 0]
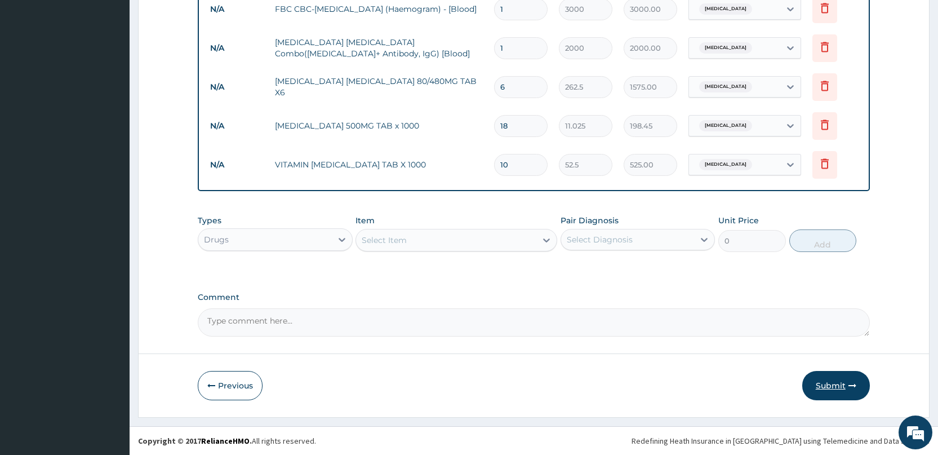
click at [828, 392] on button "Submit" at bounding box center [836, 385] width 68 height 29
click at [820, 390] on button "Submit" at bounding box center [836, 385] width 68 height 29
click at [814, 388] on button "Submit" at bounding box center [836, 385] width 68 height 29
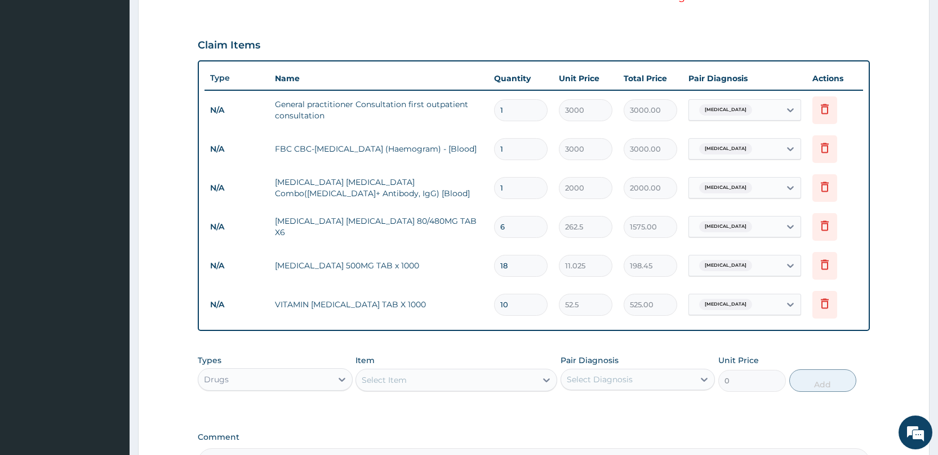
scroll to position [386, 0]
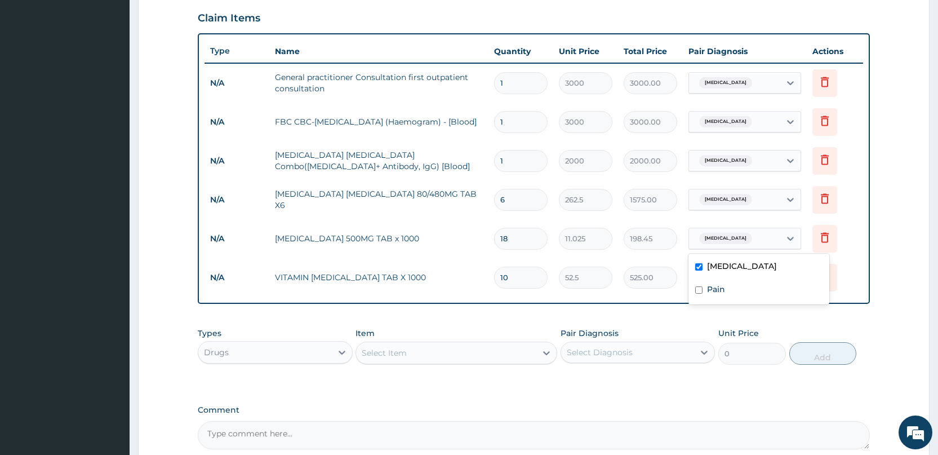
click at [727, 239] on span "Malaria" at bounding box center [725, 238] width 53 height 11
click at [713, 286] on label "Pain" at bounding box center [716, 288] width 18 height 11
checkbox input "true"
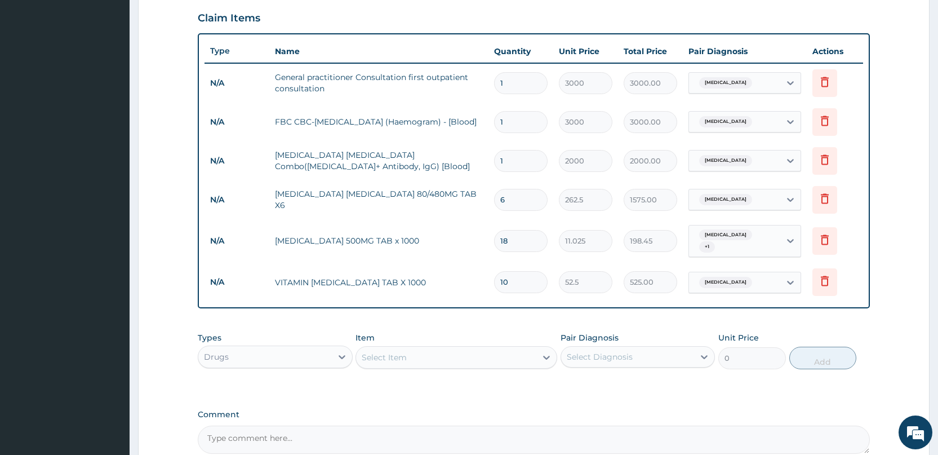
click at [745, 243] on div "Malaria + 1" at bounding box center [733, 241] width 77 height 27
click at [774, 237] on input "text" at bounding box center [774, 240] width 1 height 11
click at [731, 264] on label "Malaria" at bounding box center [742, 265] width 70 height 11
checkbox input "false"
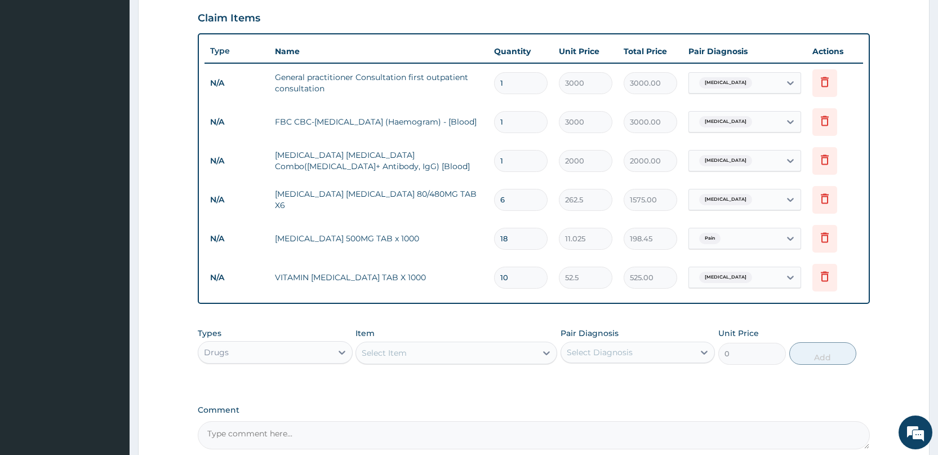
drag, startPoint x: 642, startPoint y: 316, endPoint x: 642, endPoint y: 309, distance: 7.3
click at [642, 317] on div "PA Code / Prescription Code Enter Code(Secondary Care Only) Encounter Date 12-0…" at bounding box center [534, 85] width 672 height 727
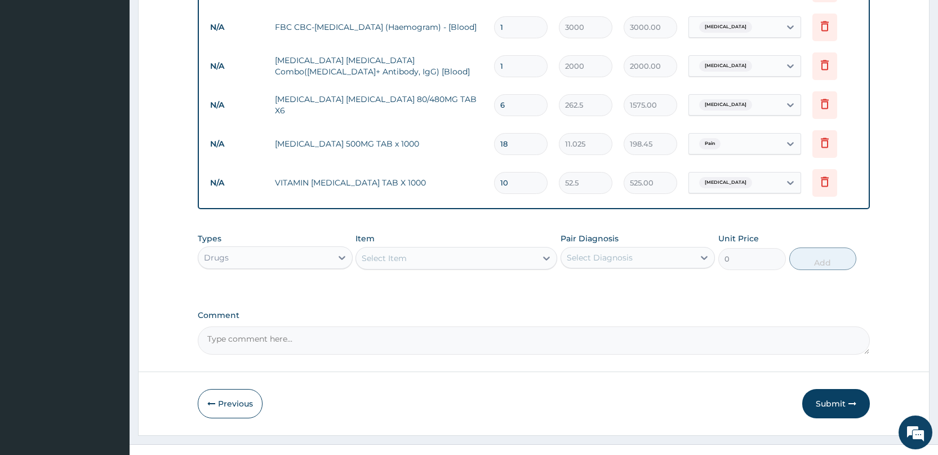
scroll to position [499, 0]
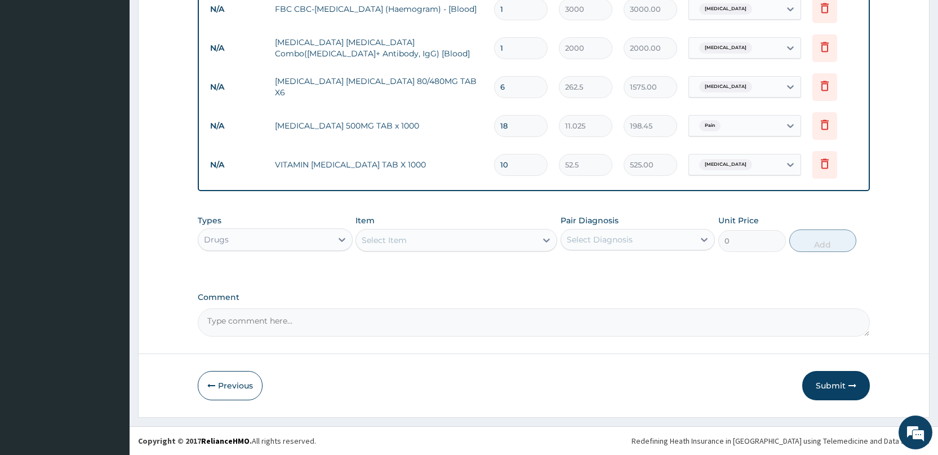
click at [860, 386] on button "Submit" at bounding box center [836, 385] width 68 height 29
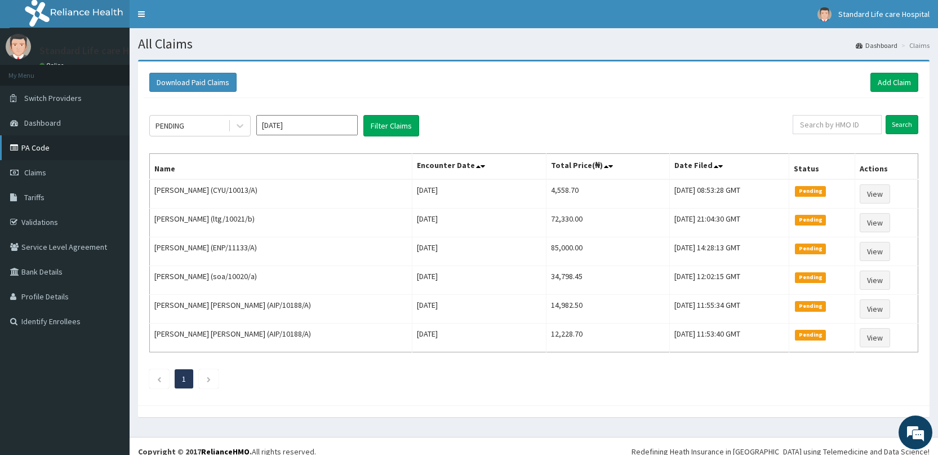
click at [35, 150] on link "PA Code" at bounding box center [65, 147] width 130 height 25
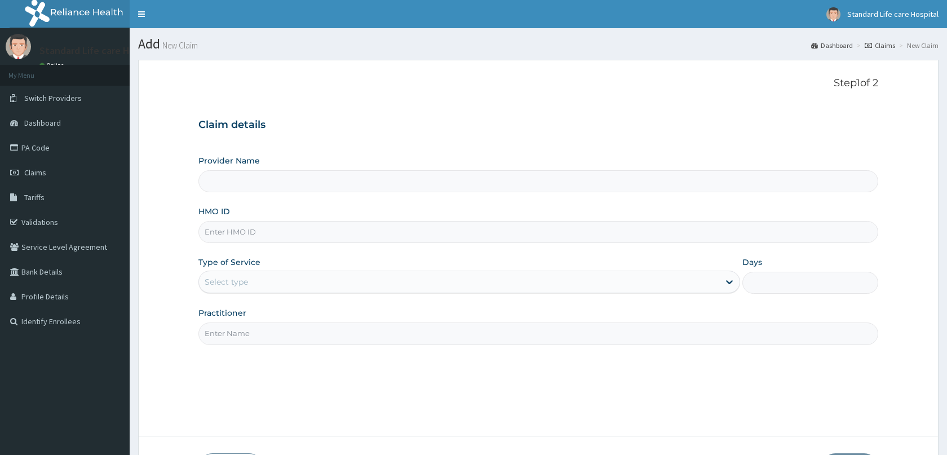
click at [227, 243] on div "Provider Name HMO ID Type of Service Select type Days Practitioner" at bounding box center [537, 249] width 679 height 189
type input "Standard Life Care Hospital"
click at [226, 233] on input "HMO ID" at bounding box center [537, 232] width 679 height 22
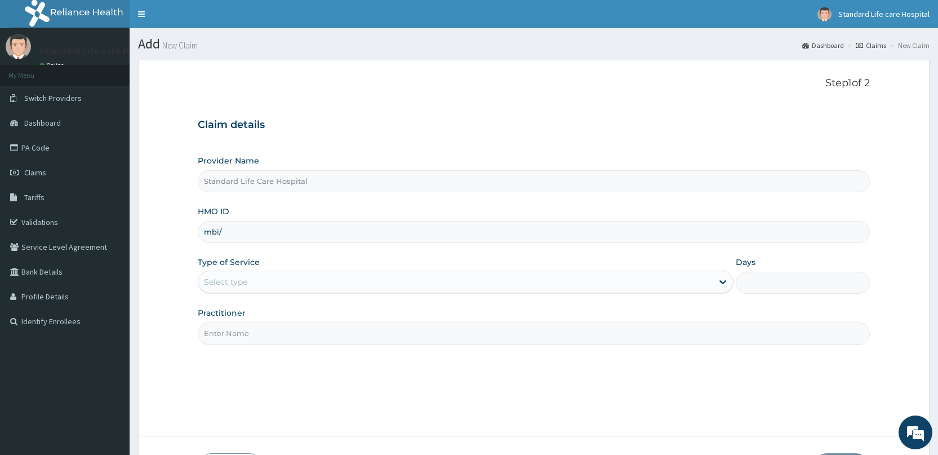
type input "mbi/"
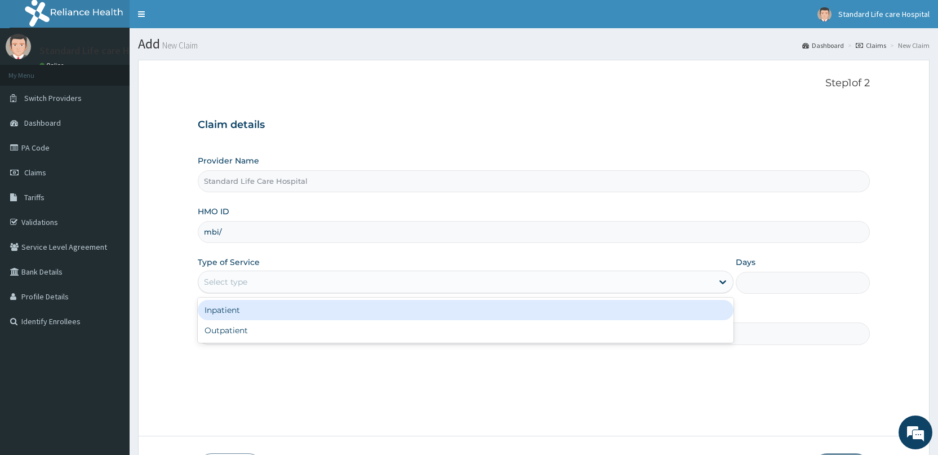
click at [237, 279] on div "Select type" at bounding box center [225, 281] width 43 height 11
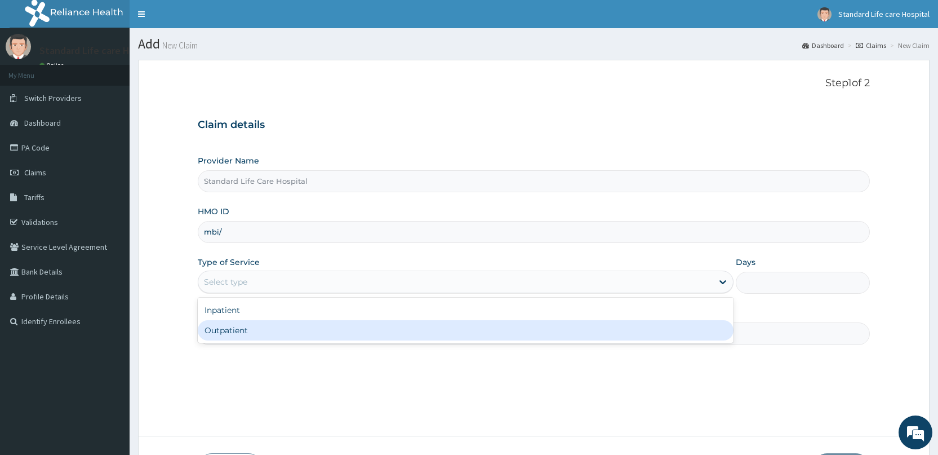
drag, startPoint x: 228, startPoint y: 329, endPoint x: 227, endPoint y: 335, distance: 5.9
click at [227, 335] on div "Outpatient" at bounding box center [466, 330] width 536 height 20
type input "1"
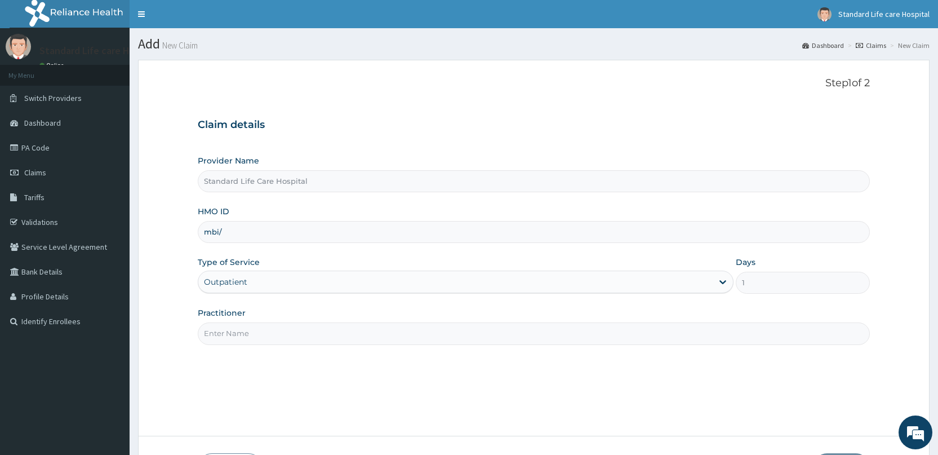
click at [225, 335] on input "Practitioner" at bounding box center [534, 333] width 672 height 22
type input "[PERSON_NAME]"
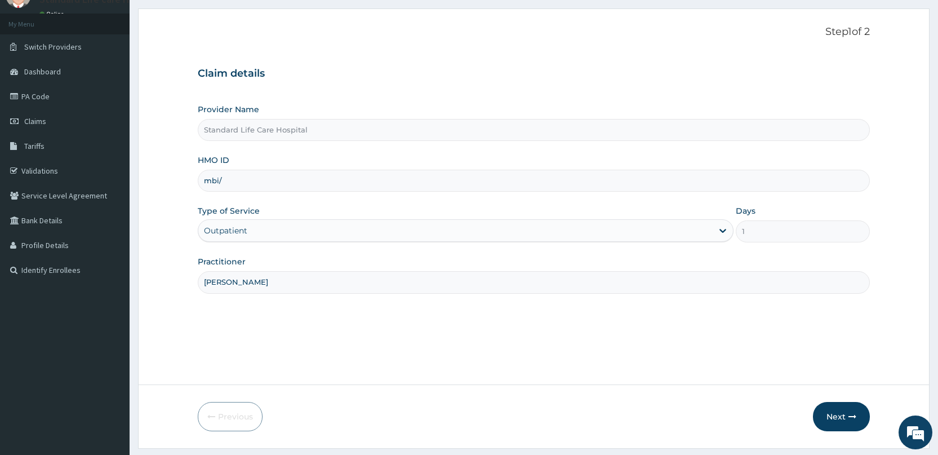
scroll to position [82, 0]
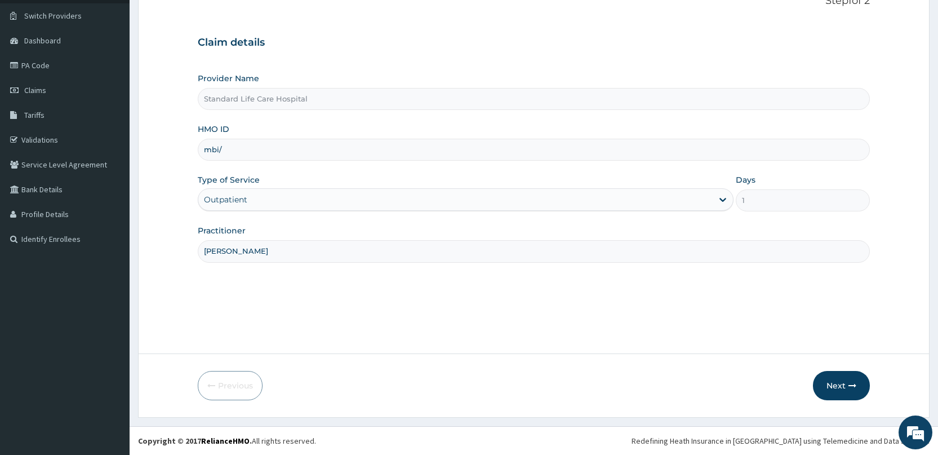
click at [256, 146] on input "mbi/" at bounding box center [534, 150] width 672 height 22
type input "mbi/10169/a"
click at [282, 202] on div "Outpatient" at bounding box center [455, 199] width 514 height 18
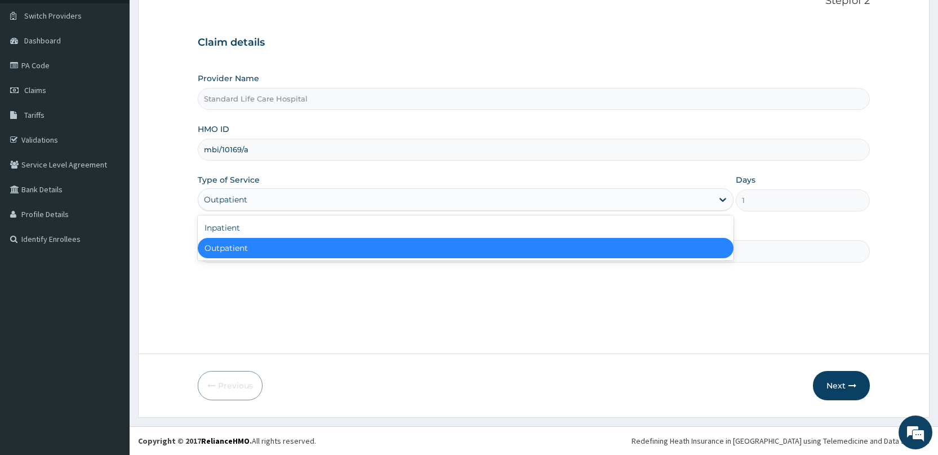
click at [566, 249] on div "Outpatient" at bounding box center [466, 248] width 536 height 20
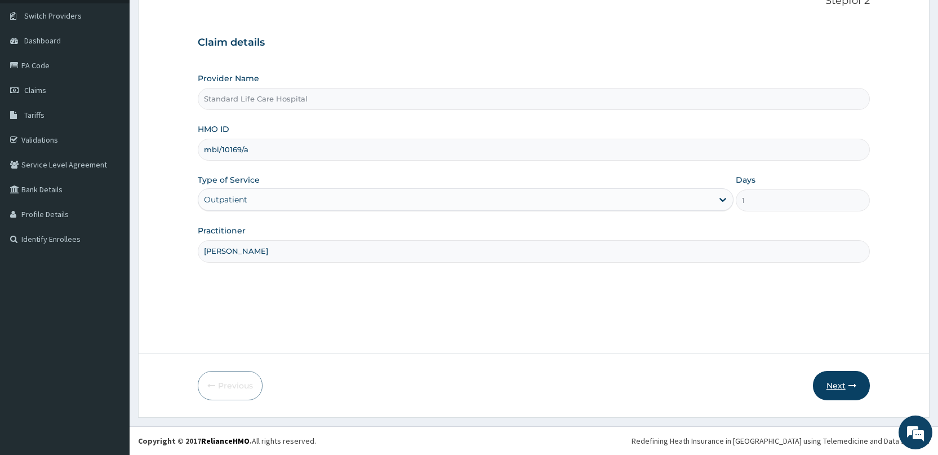
click at [836, 390] on button "Next" at bounding box center [841, 385] width 57 height 29
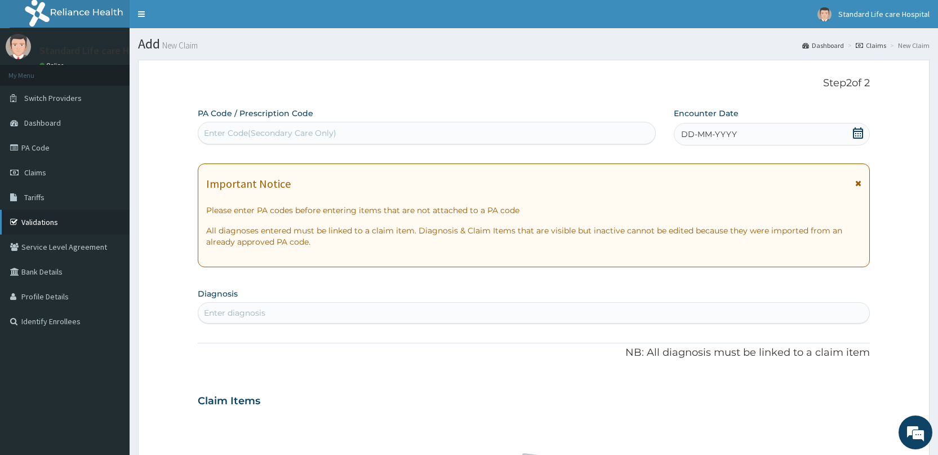
click at [29, 218] on link "Validations" at bounding box center [65, 222] width 130 height 25
